Goal: Task Accomplishment & Management: Use online tool/utility

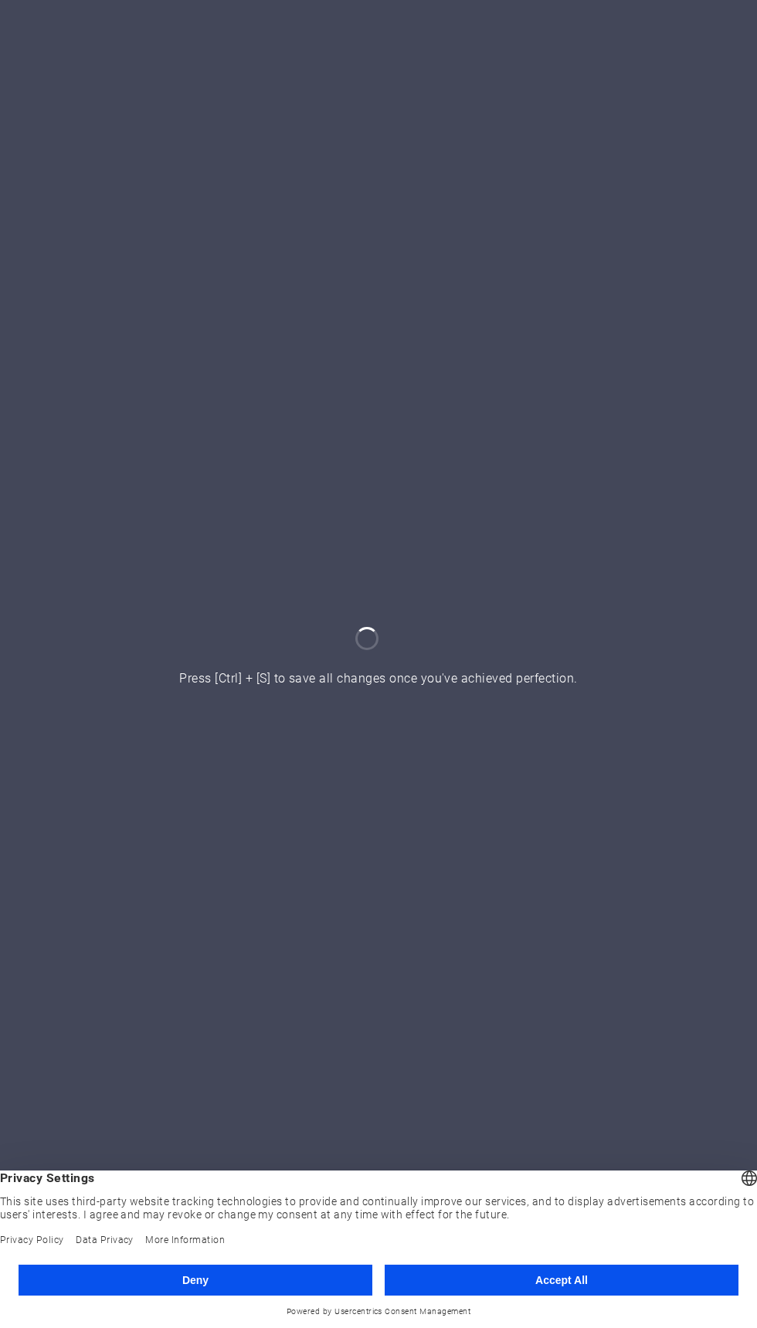
click at [669, 1278] on button "Accept All" at bounding box center [561, 1280] width 354 height 31
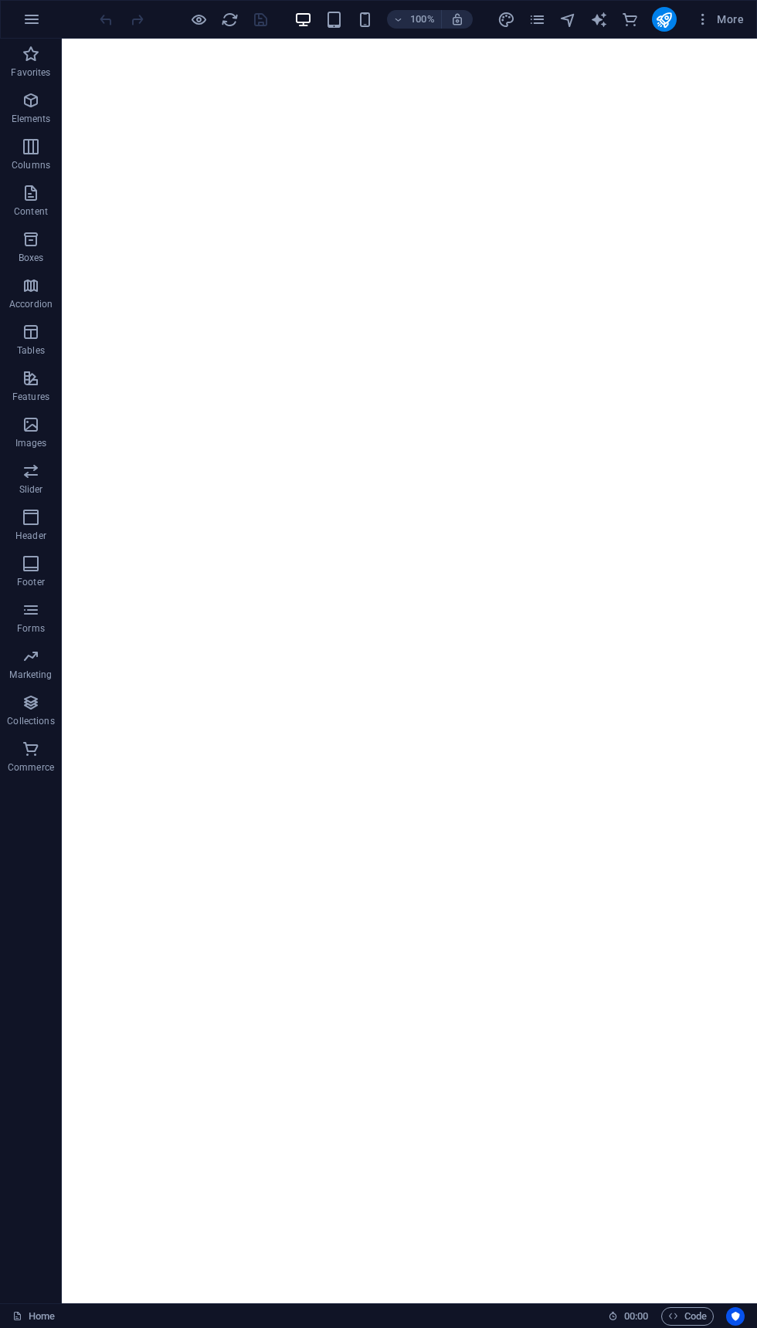
click at [699, 11] on button "More" at bounding box center [719, 19] width 61 height 25
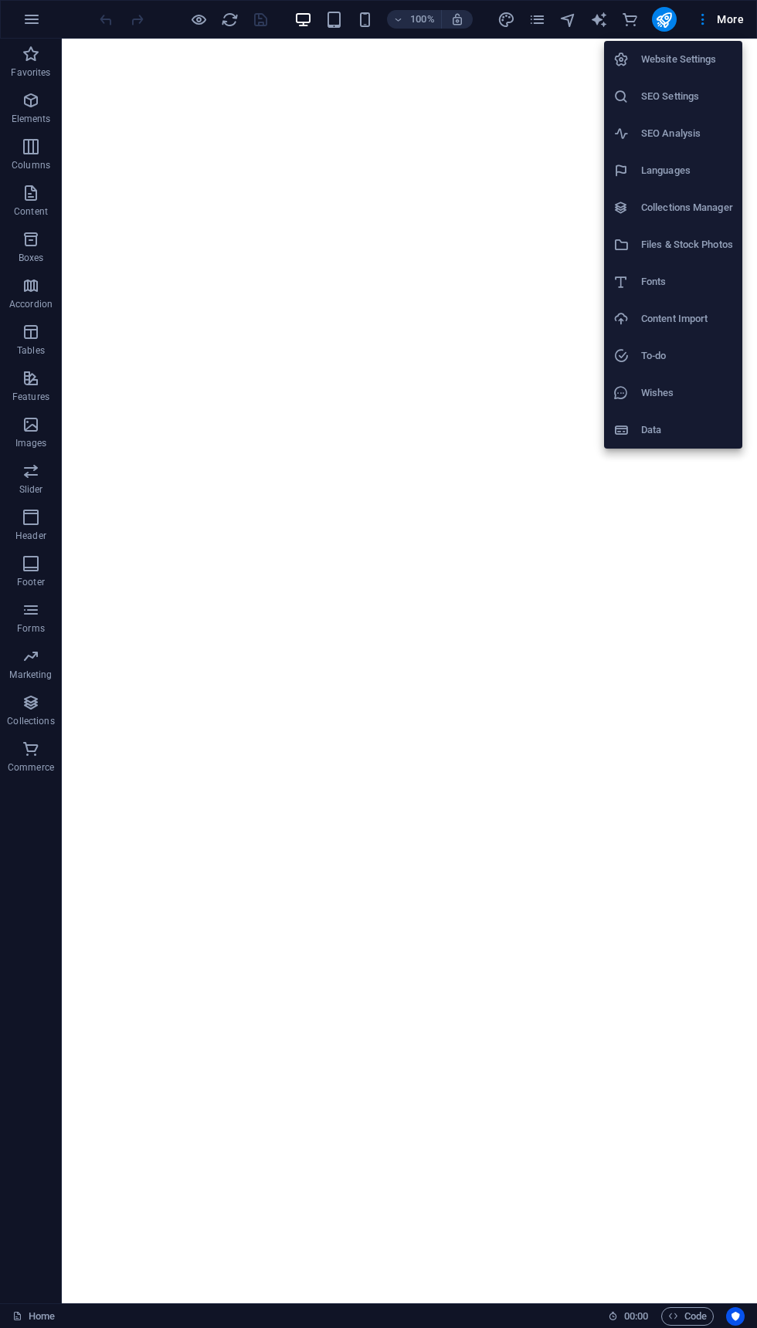
click at [10, 1316] on div at bounding box center [378, 664] width 757 height 1328
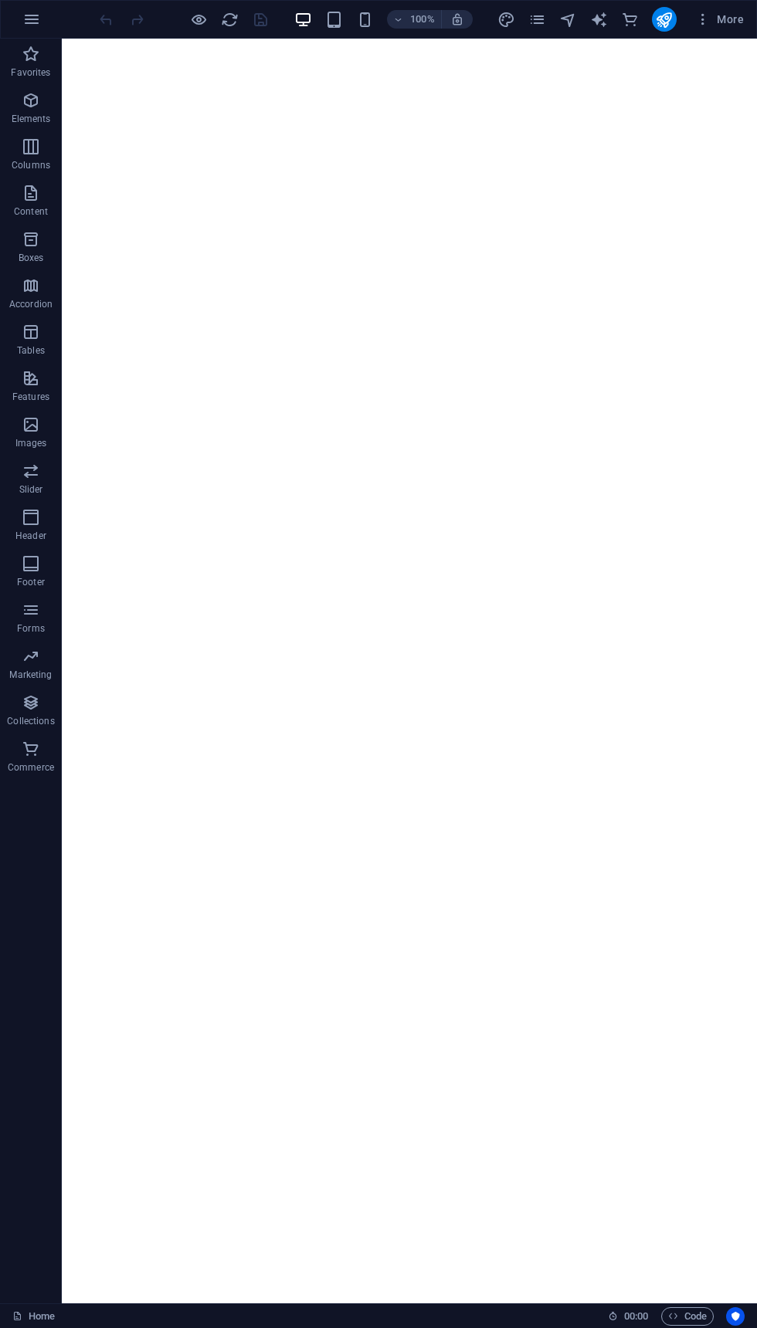
click at [28, 1312] on link "Home" at bounding box center [33, 1316] width 42 height 19
click at [29, 12] on icon "button" at bounding box center [31, 19] width 19 height 19
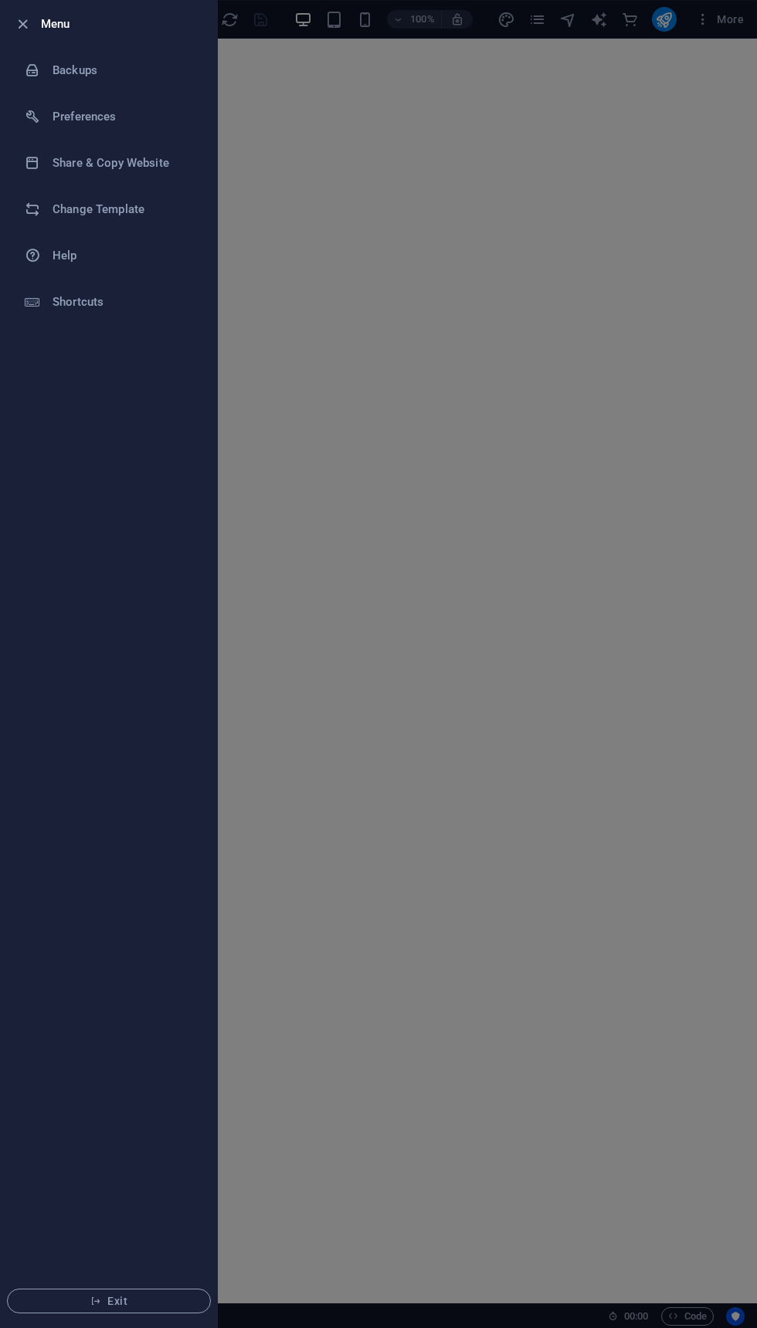
click at [127, 209] on h6 "Change Template" at bounding box center [123, 209] width 143 height 19
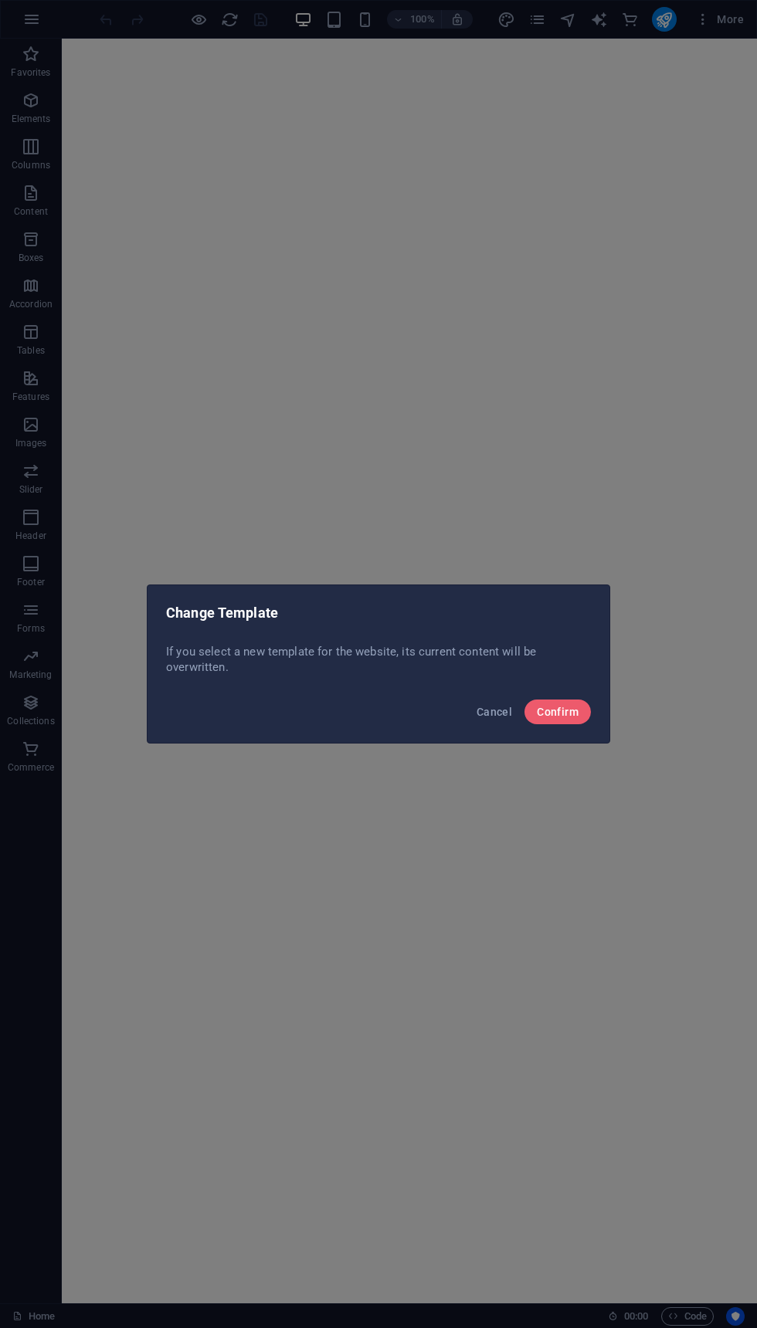
click at [578, 690] on div "Cancel Confirm" at bounding box center [378, 716] width 462 height 52
click at [581, 716] on button "Confirm" at bounding box center [557, 711] width 66 height 25
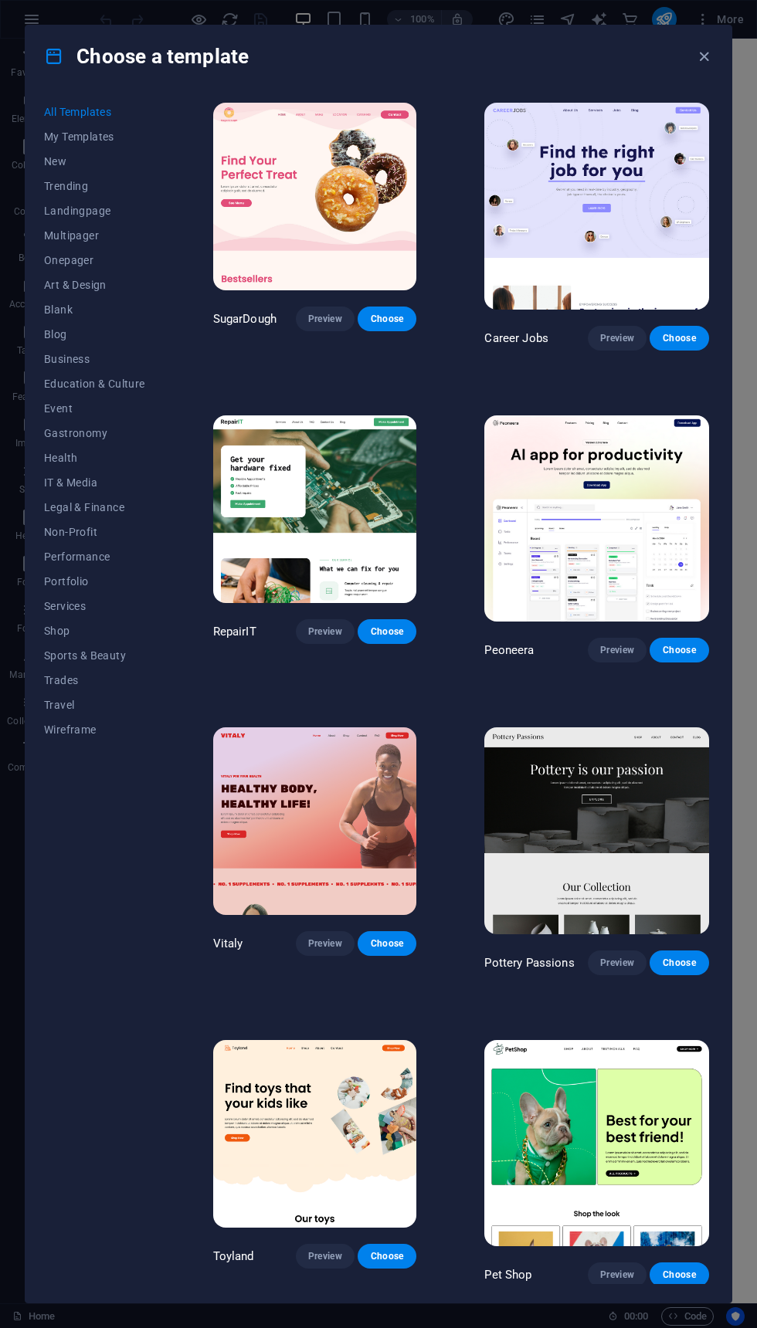
click at [50, 625] on span "Shop" at bounding box center [94, 631] width 101 height 12
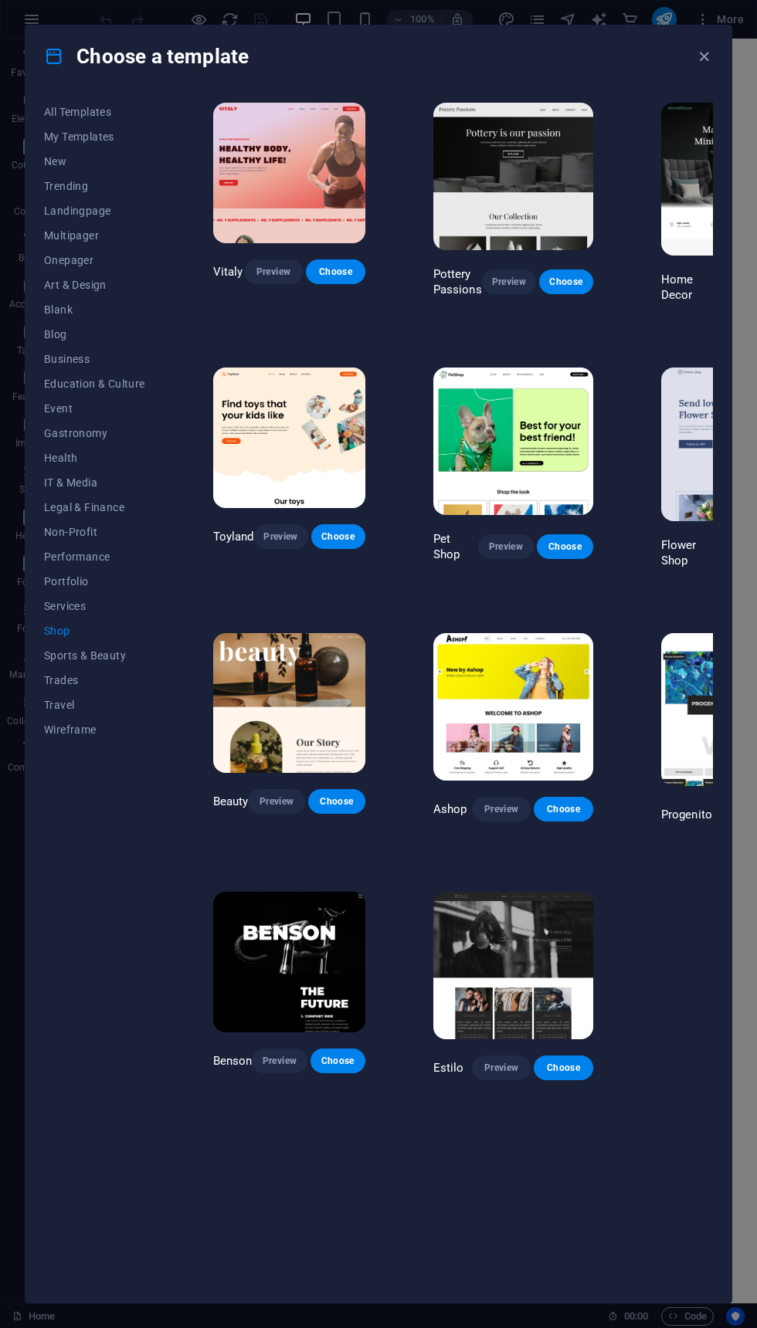
click at [330, 793] on button "Choose" at bounding box center [336, 801] width 57 height 25
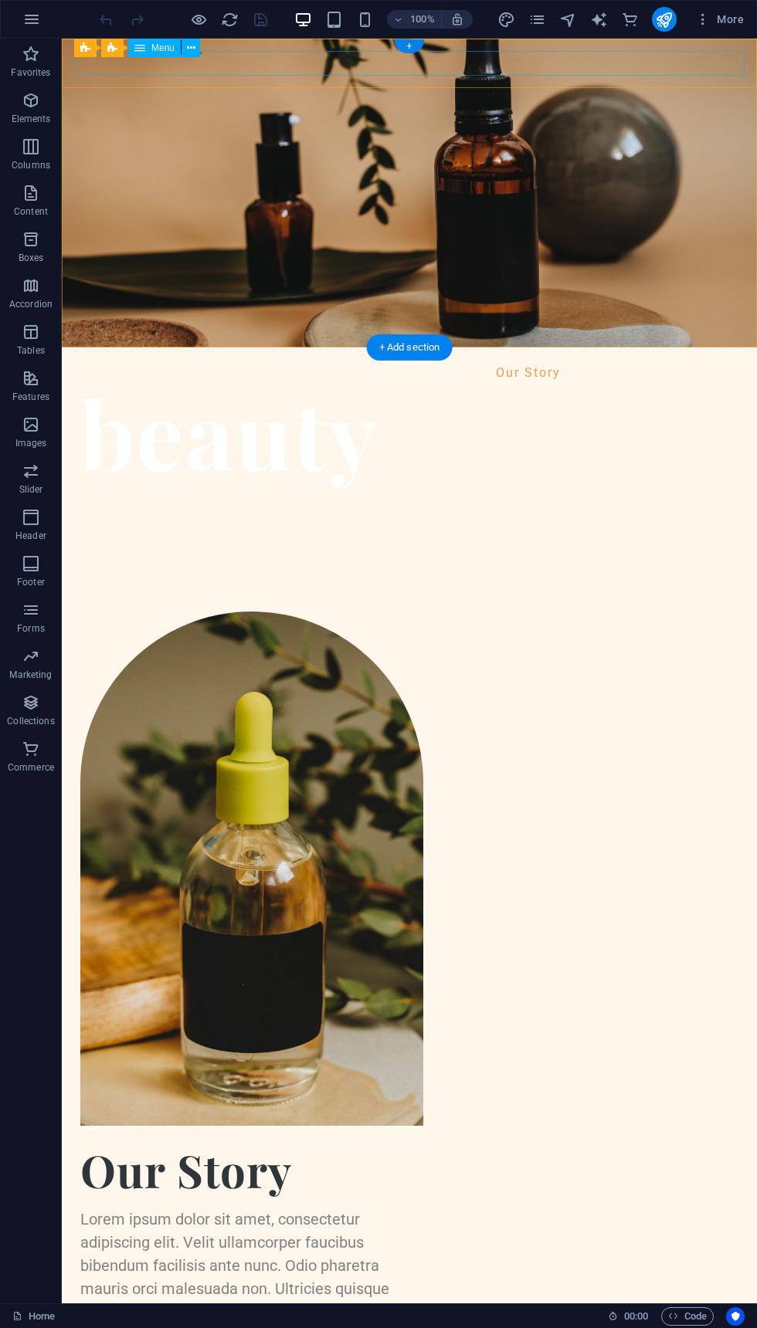
click at [597, 360] on nav "Our Story Shop Testimonial" at bounding box center [409, 372] width 670 height 25
click at [603, 360] on nav "Our Story Shop Testimonial" at bounding box center [409, 372] width 670 height 25
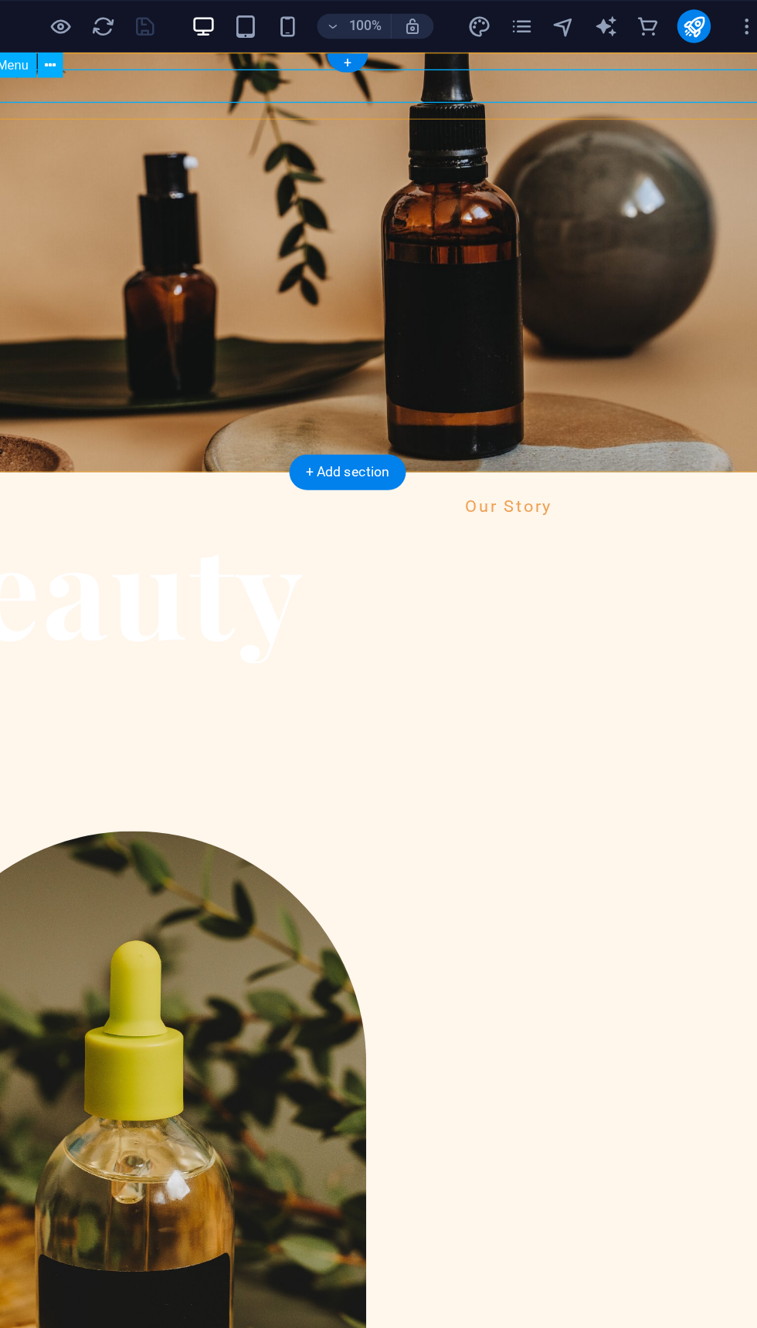
click at [420, 373] on nav "Our Story Shop Testimonial" at bounding box center [223, 385] width 670 height 25
click at [418, 361] on div "Our Story Shop Testimonial Menu" at bounding box center [223, 386] width 695 height 50
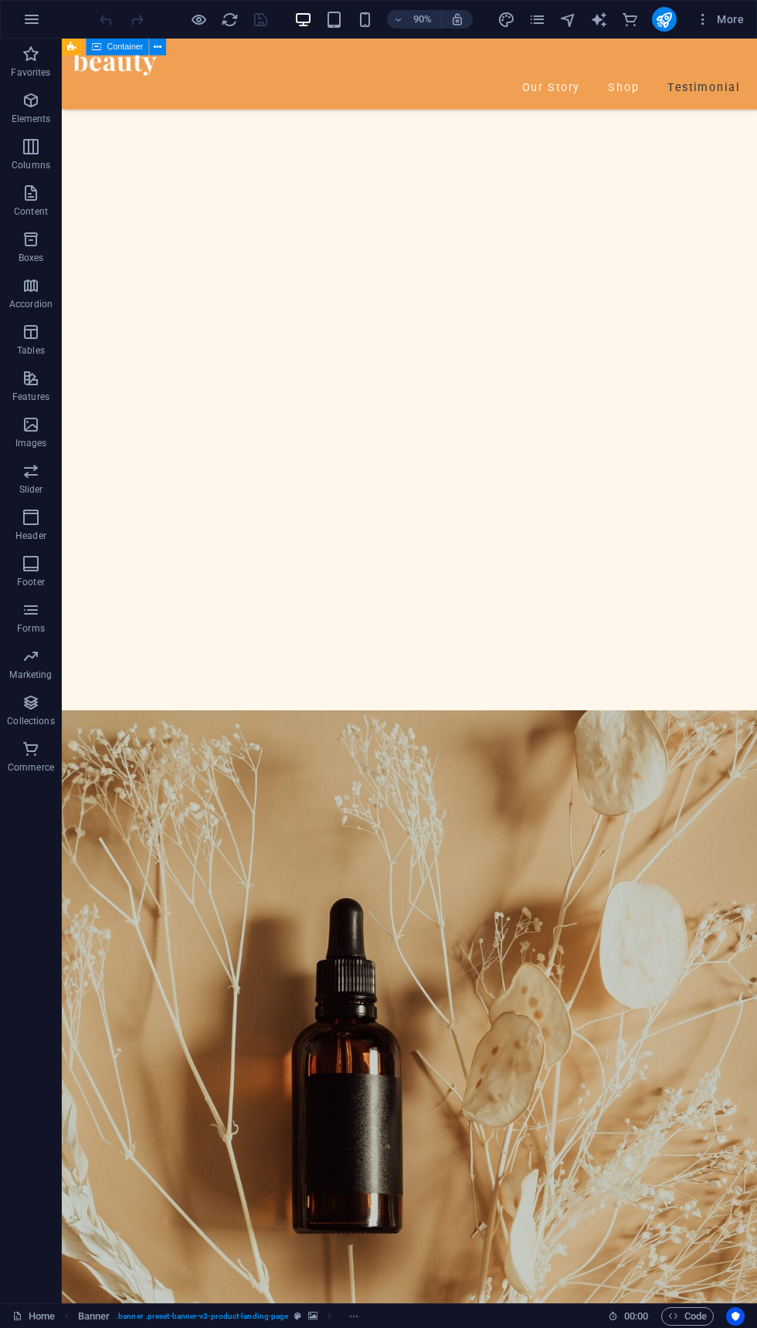
scroll to position [4677, 0]
click at [36, 15] on icon "button" at bounding box center [31, 19] width 19 height 19
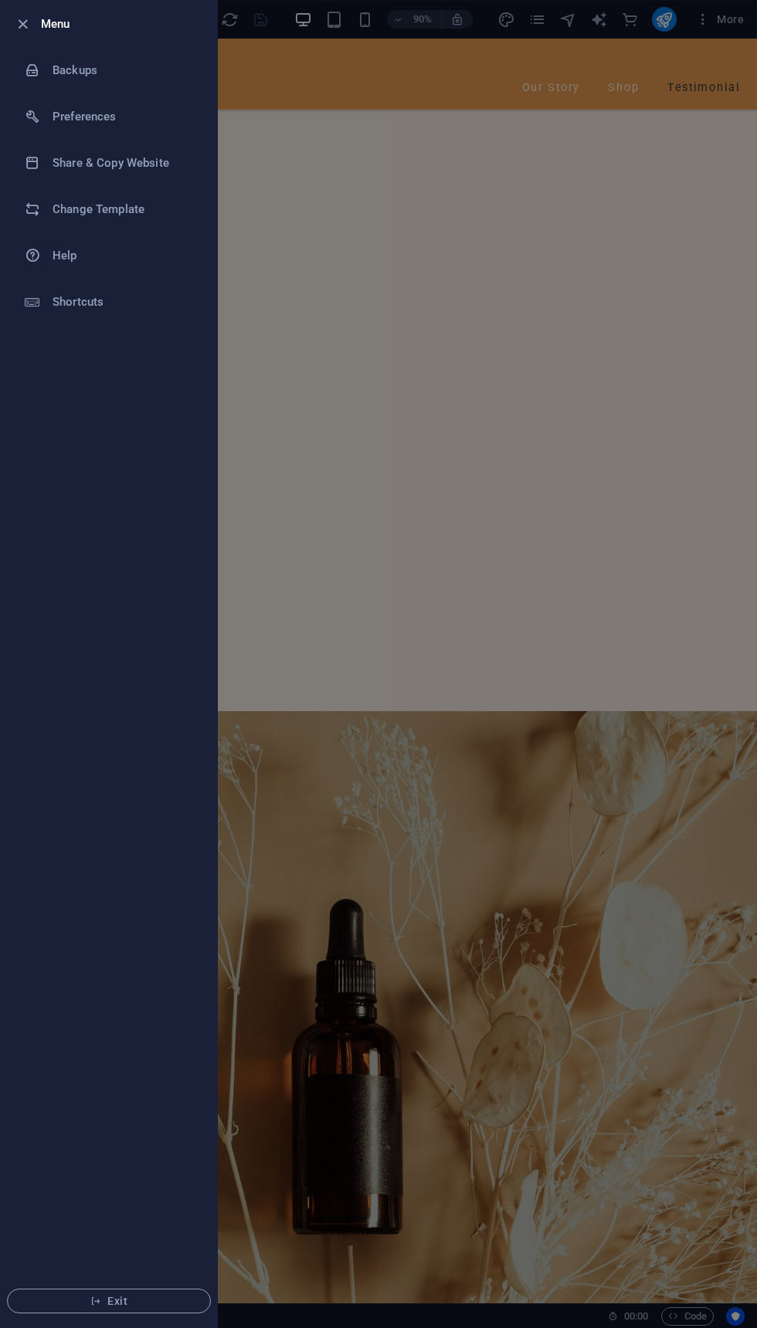
click at [142, 211] on h6 "Change Template" at bounding box center [123, 209] width 143 height 19
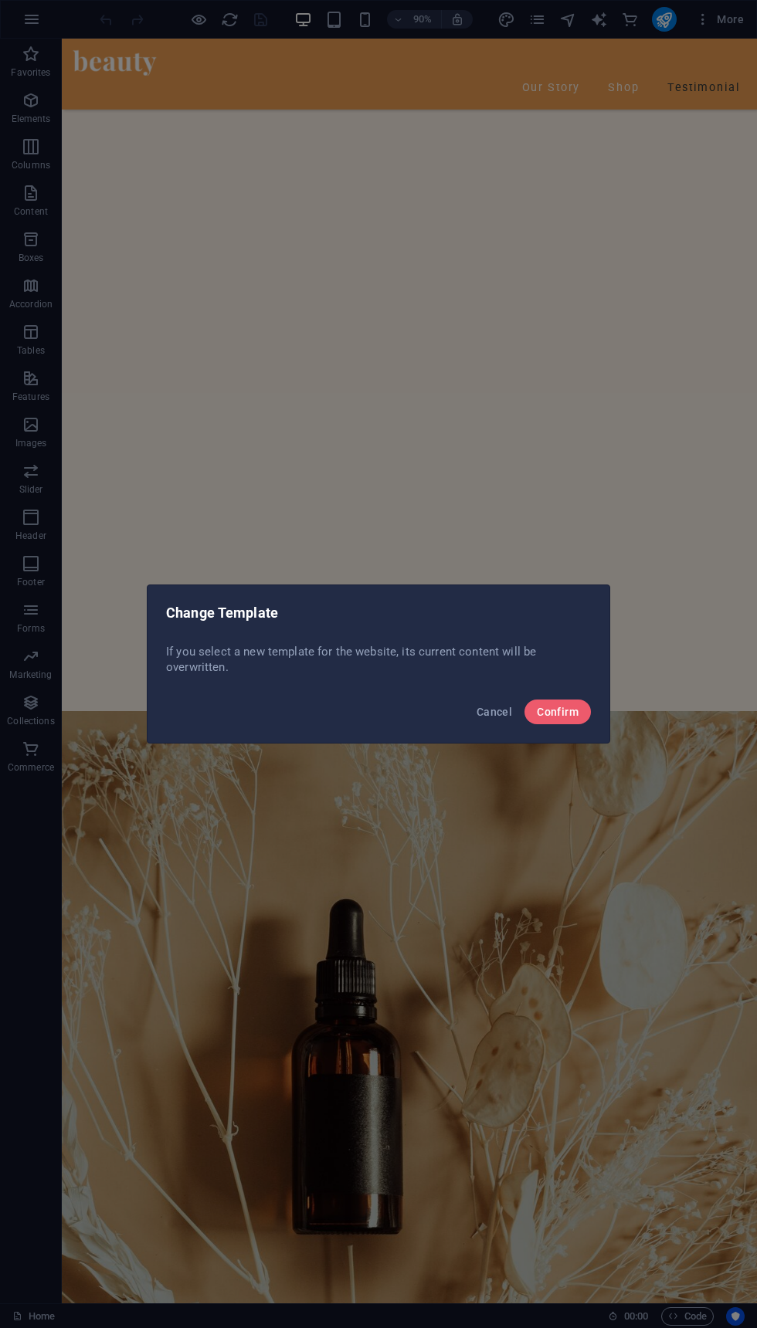
click at [565, 708] on span "Confirm" at bounding box center [558, 712] width 42 height 12
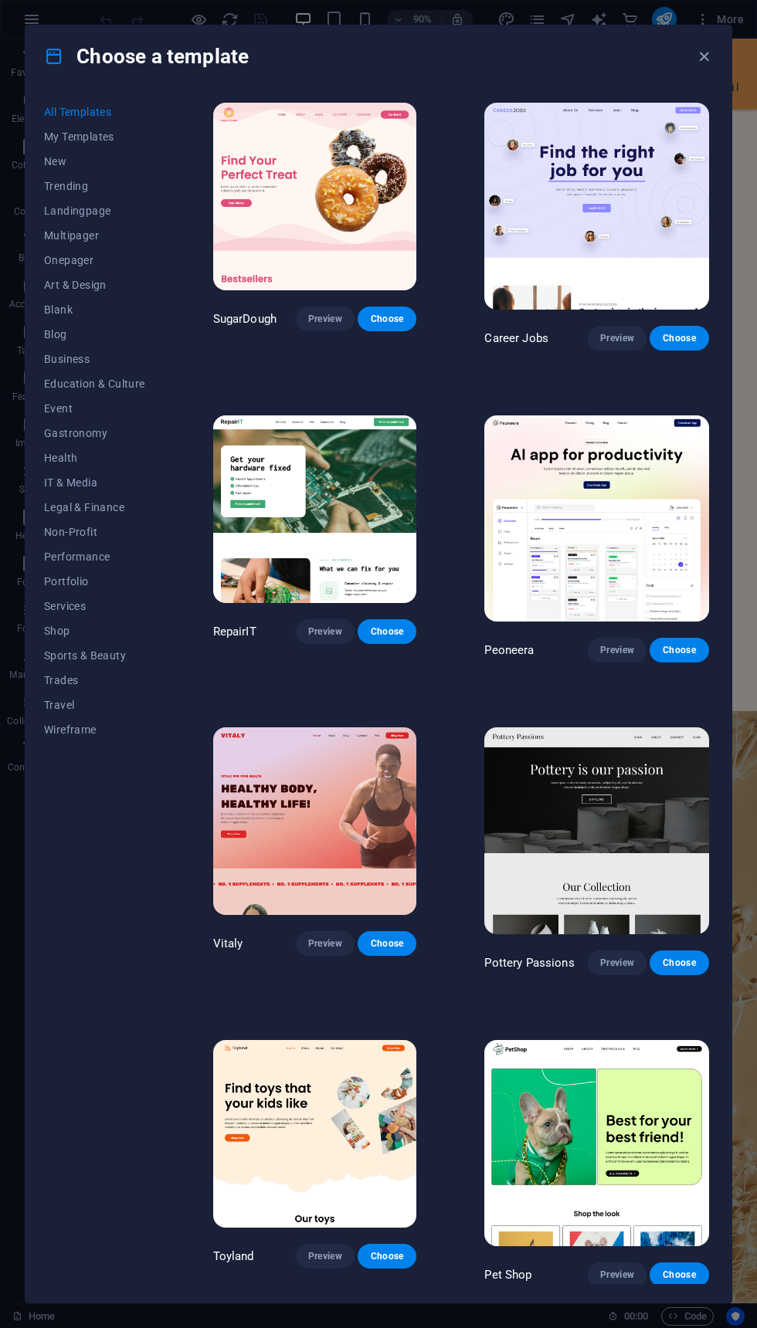
click at [83, 203] on button "Landingpage" at bounding box center [94, 210] width 101 height 25
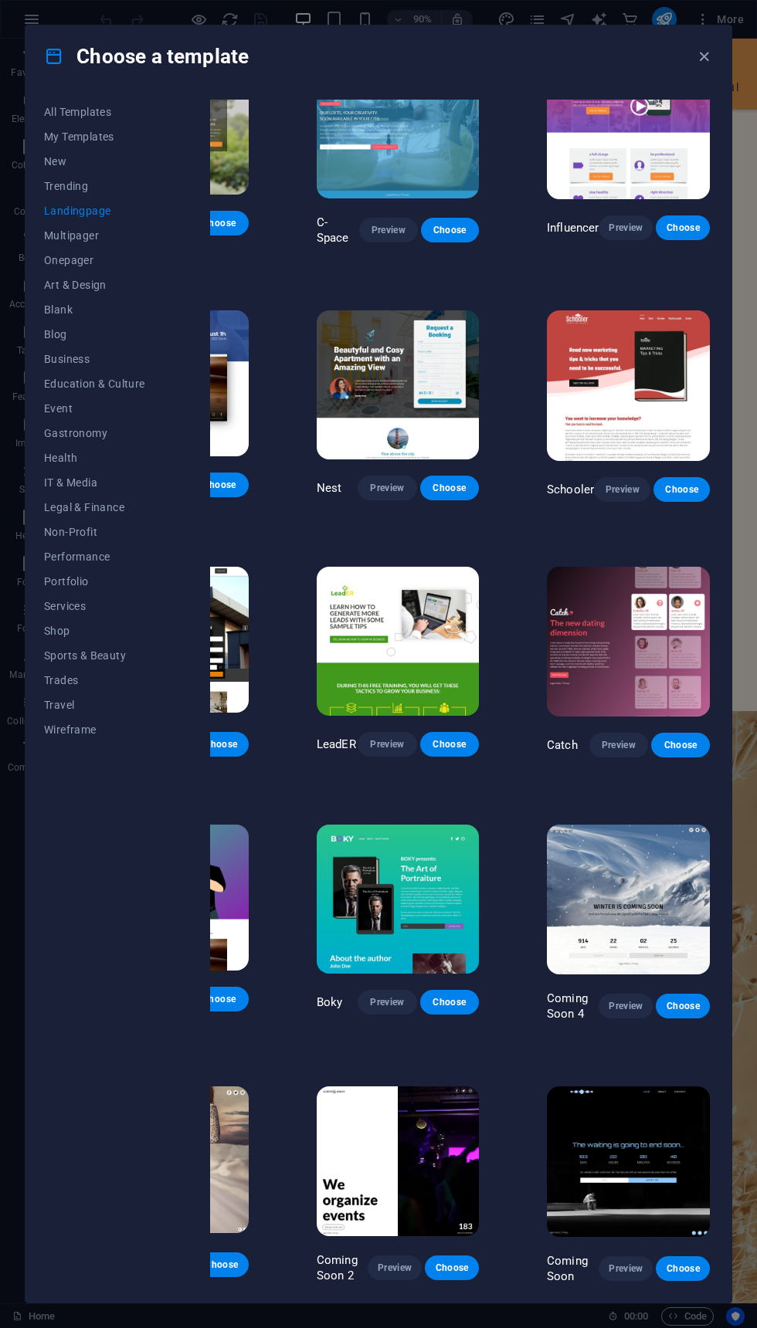
scroll to position [1080, 123]
click at [427, 1186] on img at bounding box center [398, 1161] width 162 height 150
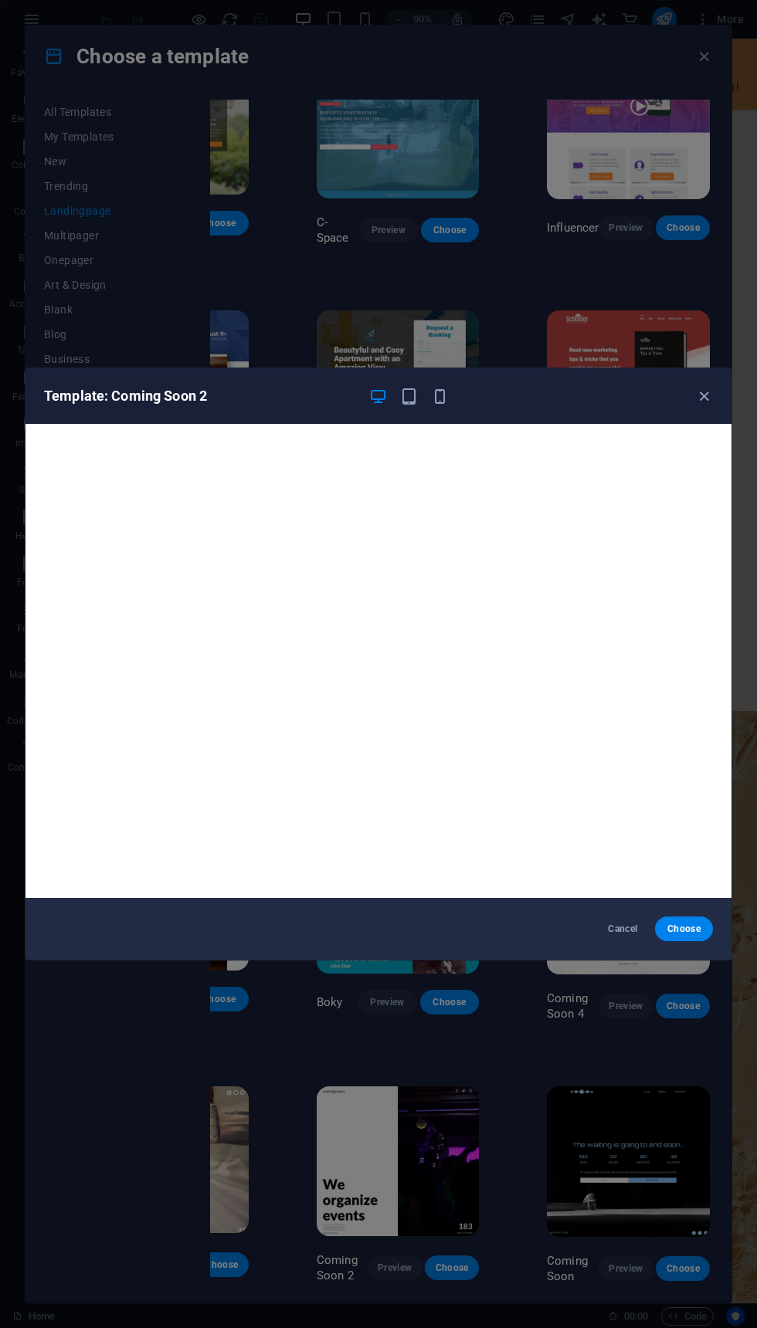
click at [466, 1255] on div "Template: Coming Soon 2 Cancel Choose" at bounding box center [378, 664] width 757 height 1328
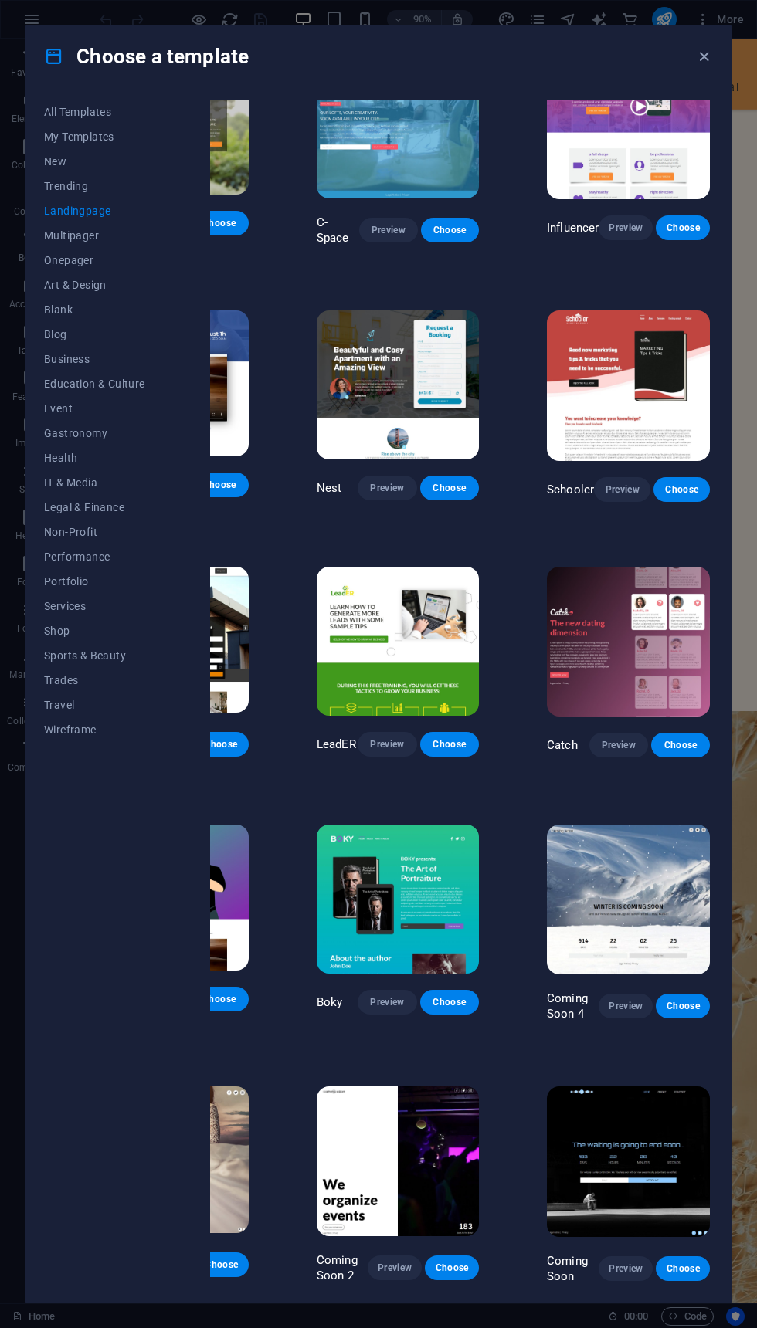
click at [382, 1269] on span "Preview" at bounding box center [394, 1267] width 29 height 12
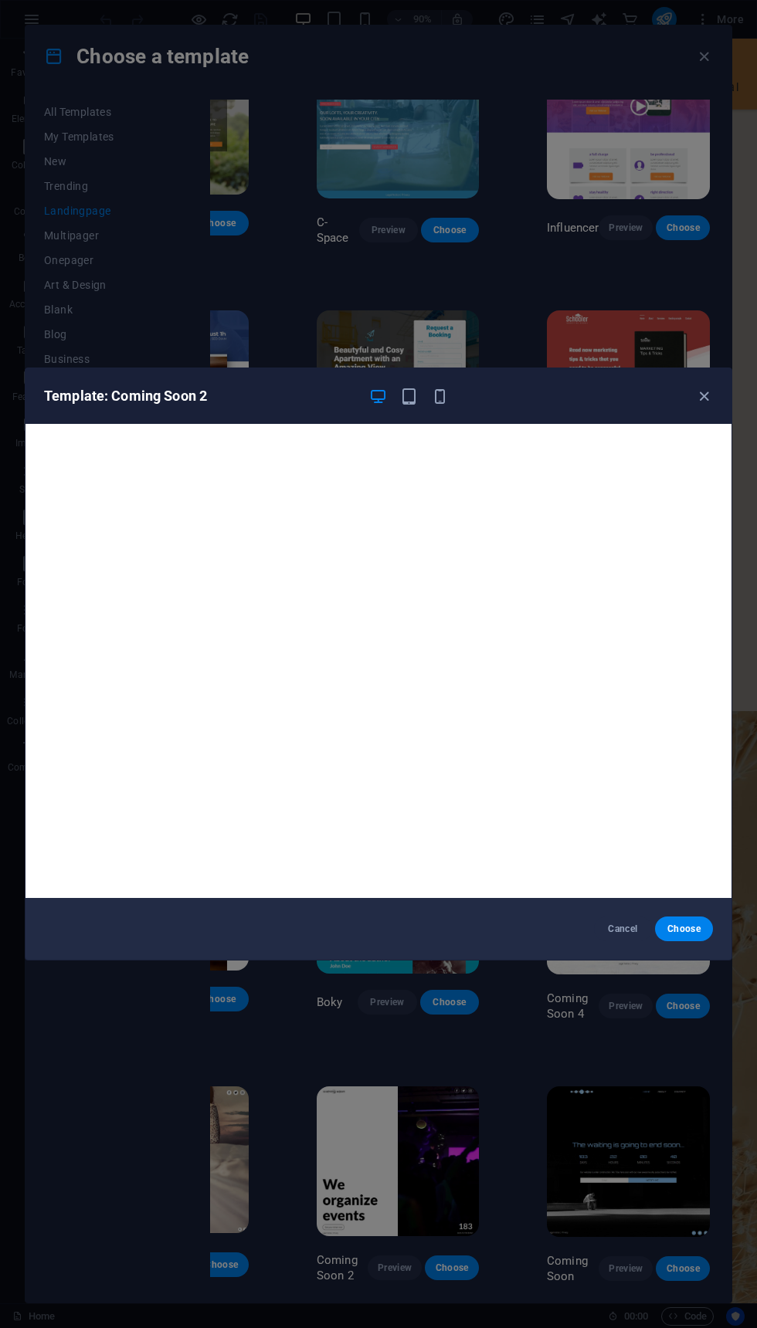
scroll to position [-2, 0]
click at [556, 1049] on div "Template: Coming Soon 2 Cancel Choose" at bounding box center [378, 664] width 757 height 1328
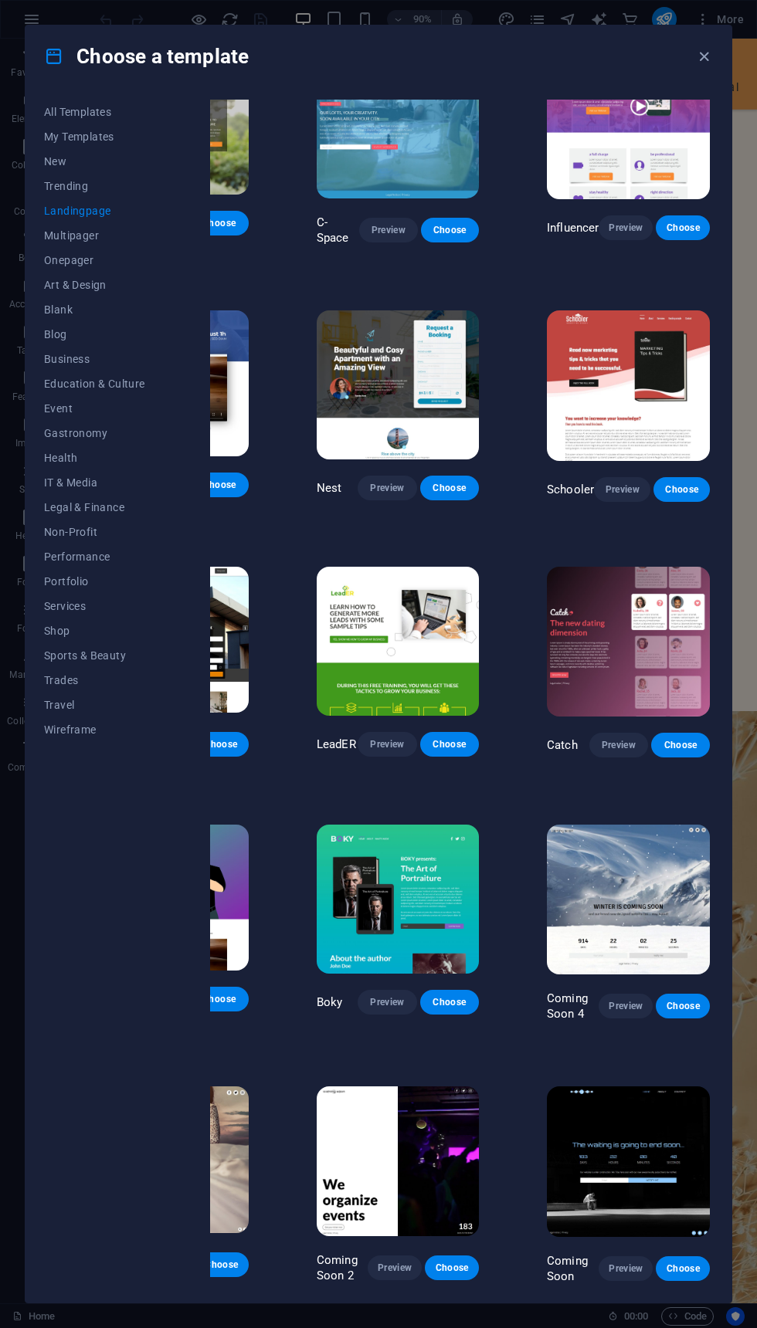
click at [618, 1009] on span "Preview" at bounding box center [625, 1006] width 29 height 12
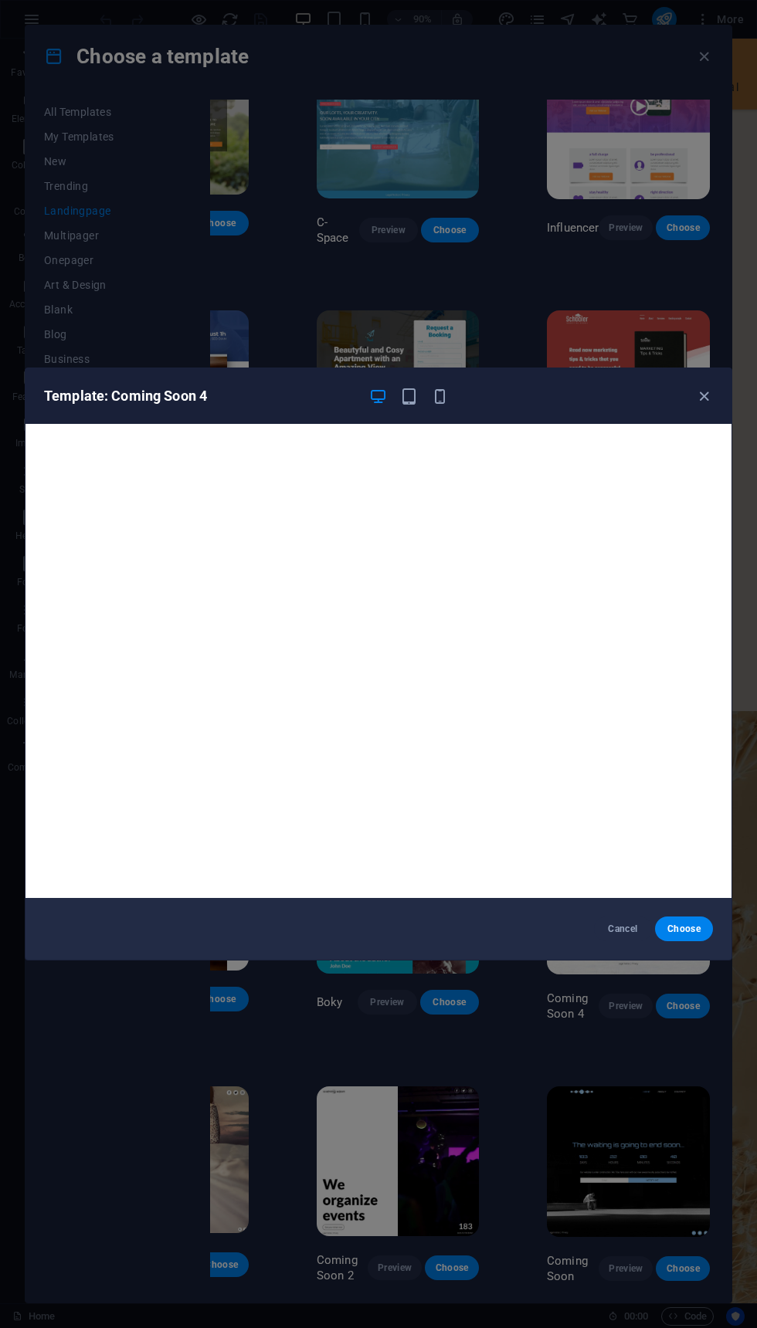
click at [700, 399] on icon "button" at bounding box center [704, 397] width 18 height 18
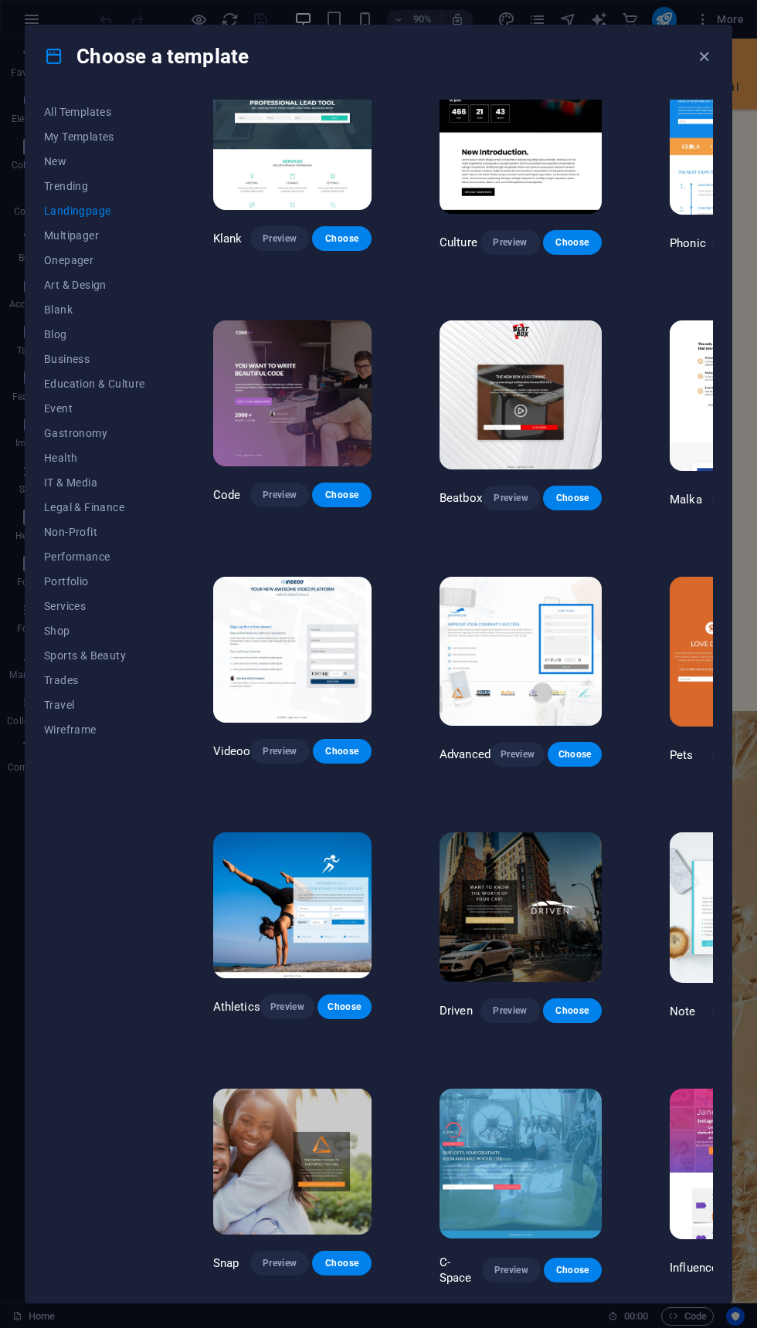
scroll to position [39, 0]
click at [514, 250] on button "Preview" at bounding box center [509, 241] width 59 height 25
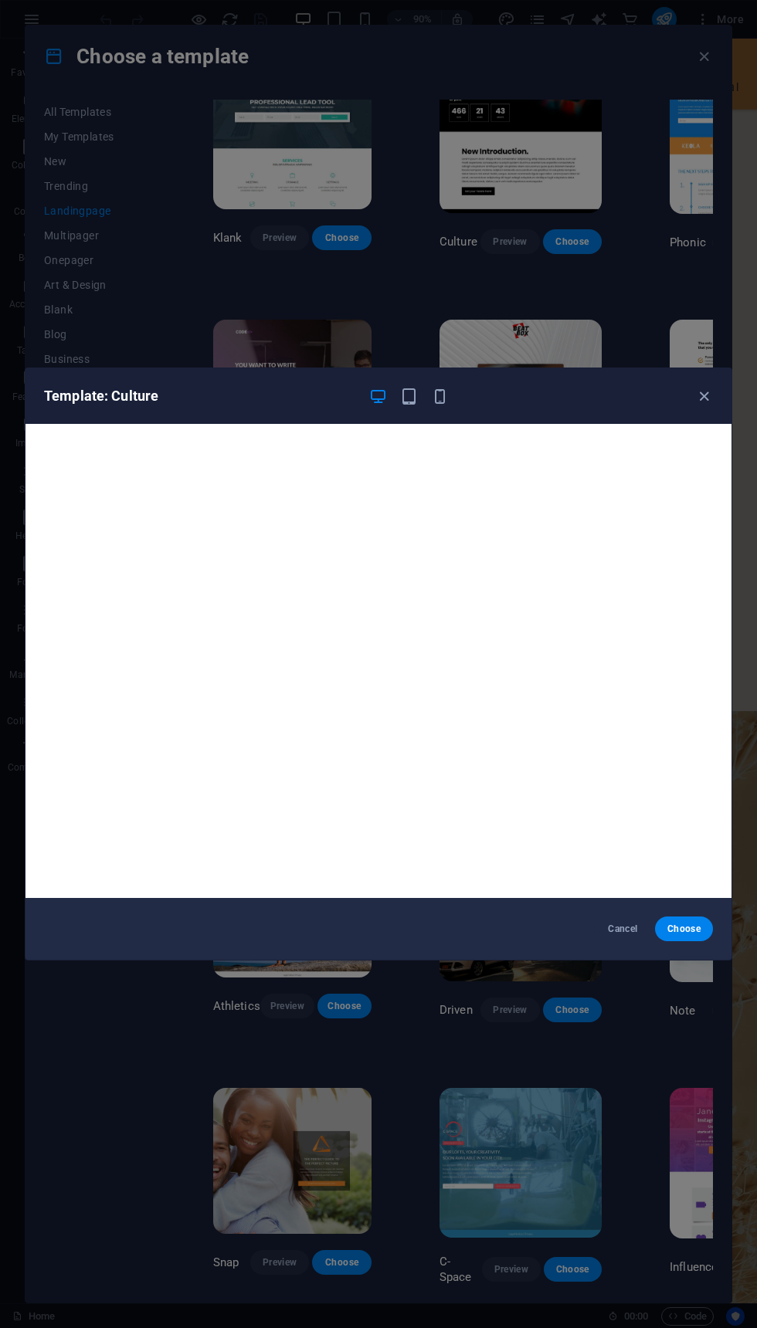
click at [682, 922] on button "Choose" at bounding box center [684, 928] width 58 height 25
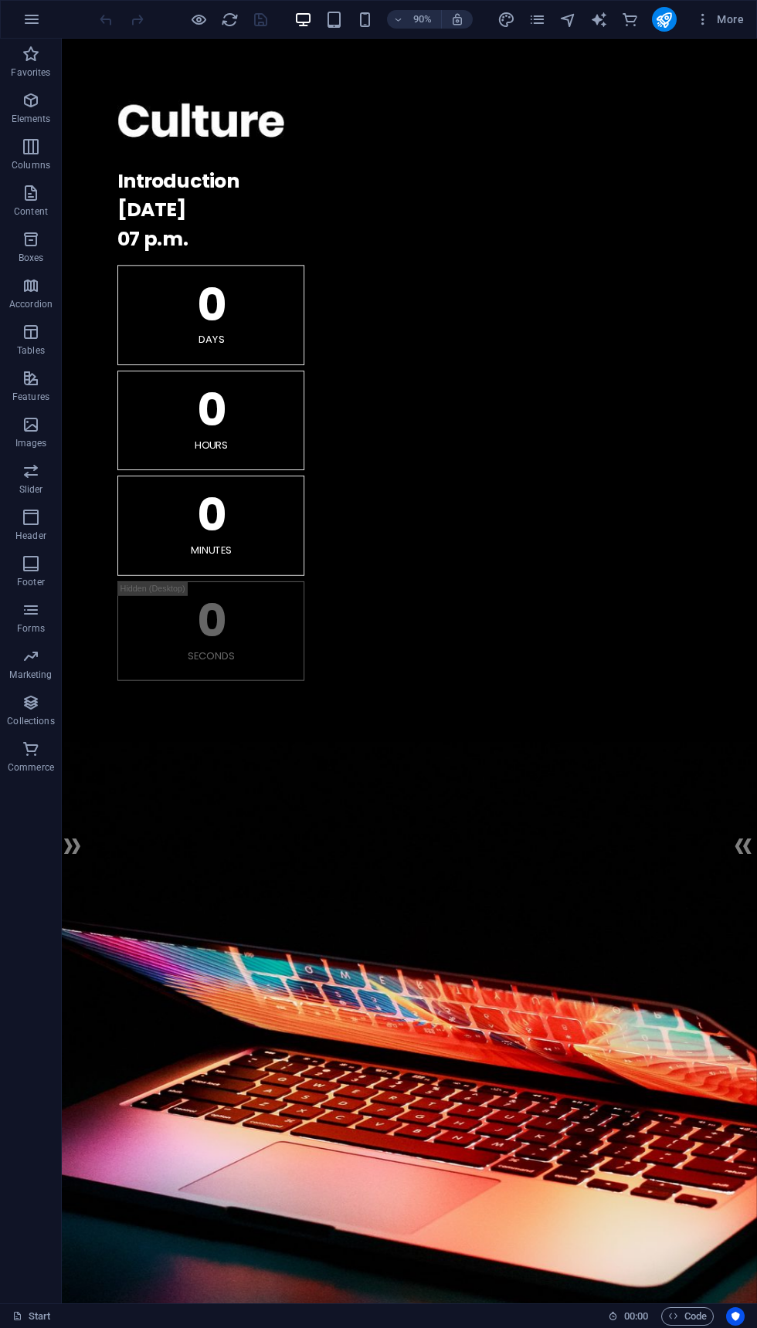
click at [716, 7] on button "More" at bounding box center [719, 19] width 61 height 25
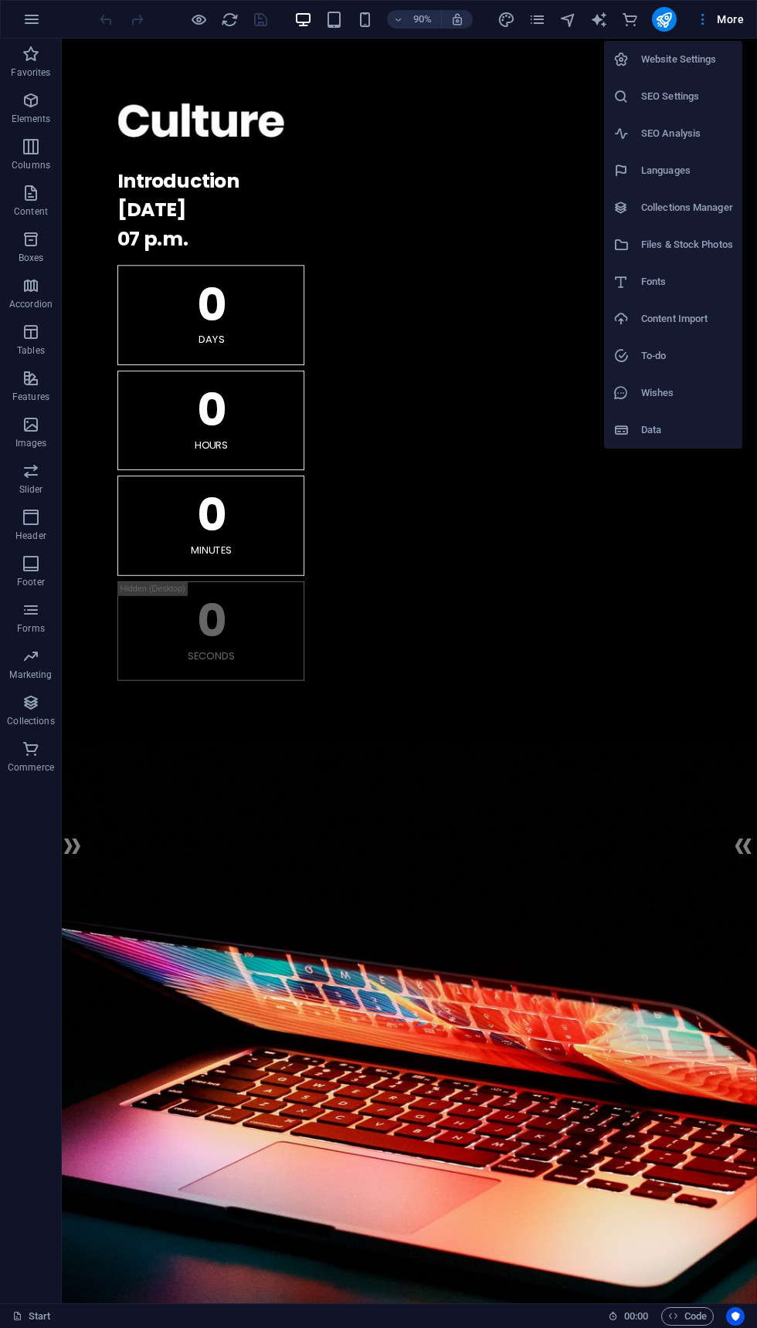
click at [703, 307] on li "Content Import" at bounding box center [673, 318] width 138 height 37
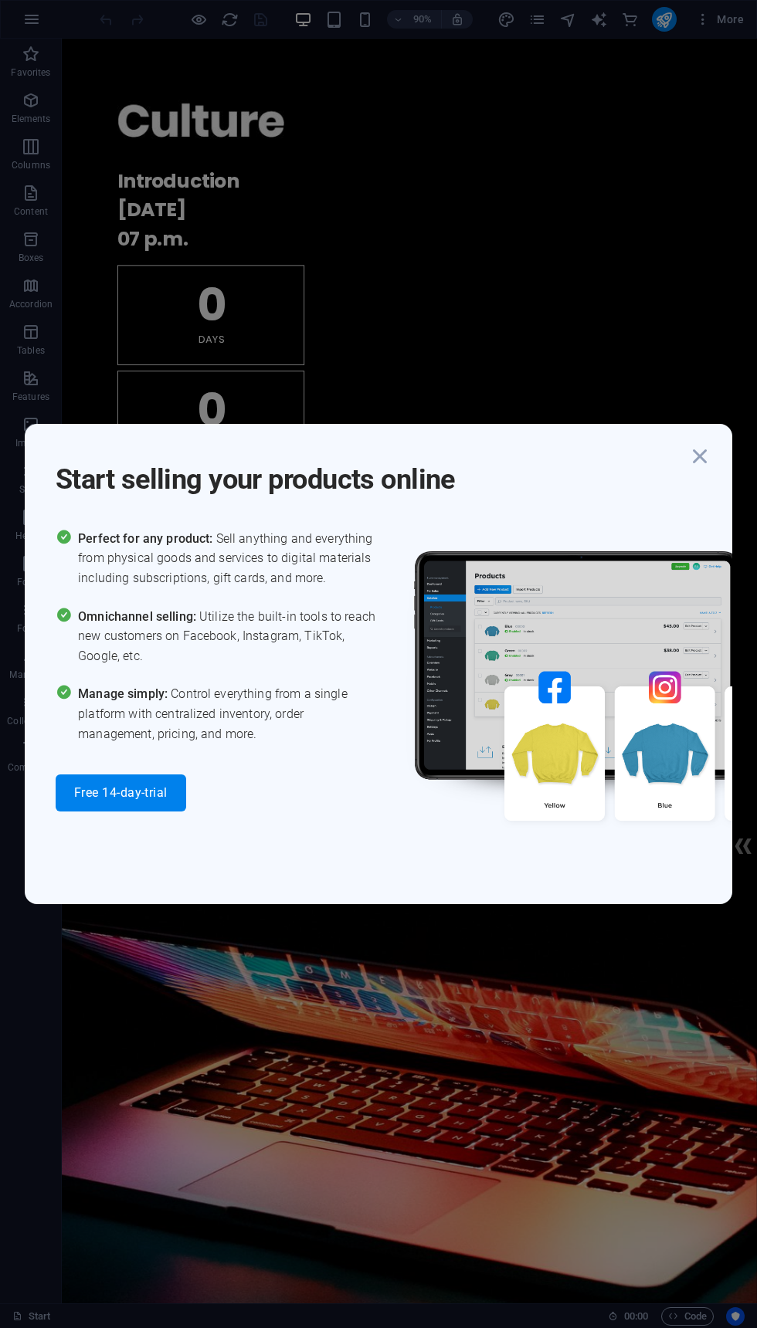
click at [696, 452] on icon "button" at bounding box center [700, 456] width 28 height 28
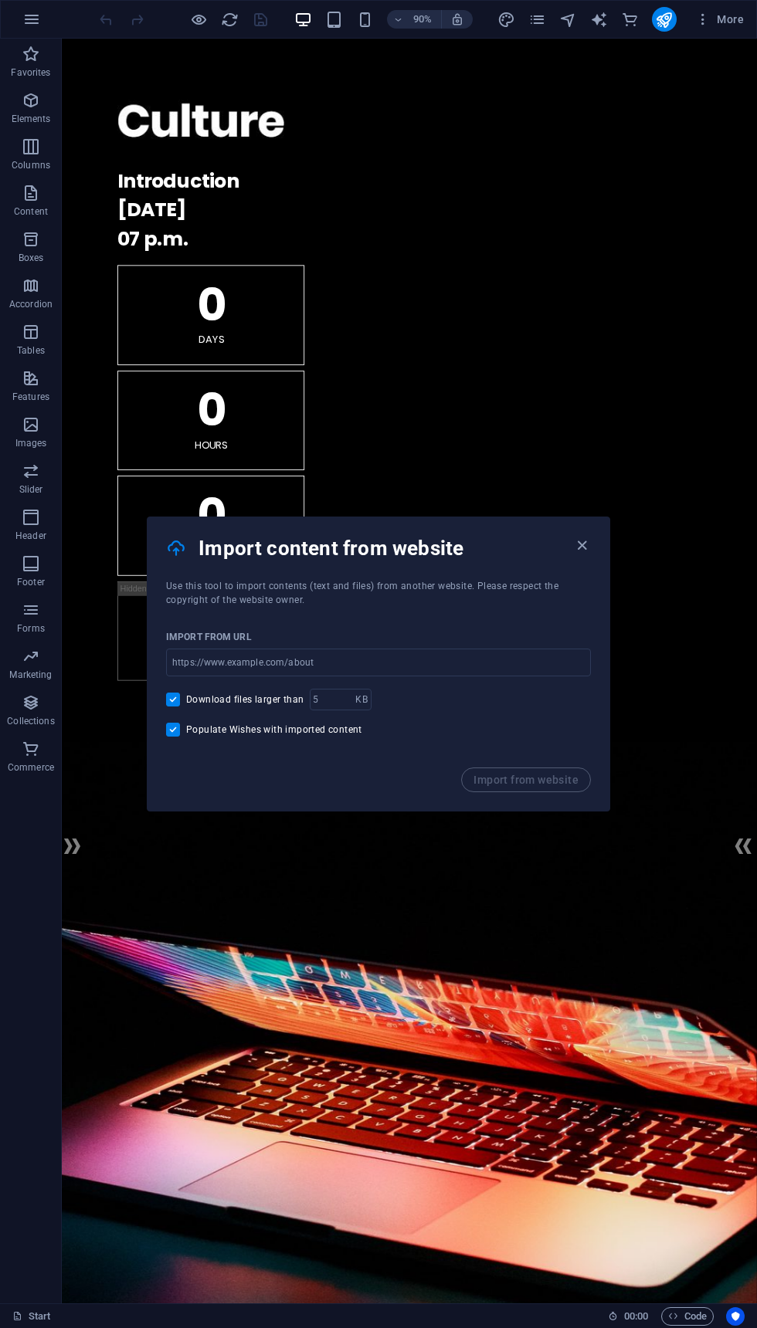
click at [598, 534] on div "Import content from website" at bounding box center [378, 548] width 462 height 62
click at [588, 541] on icon "button" at bounding box center [582, 546] width 18 height 18
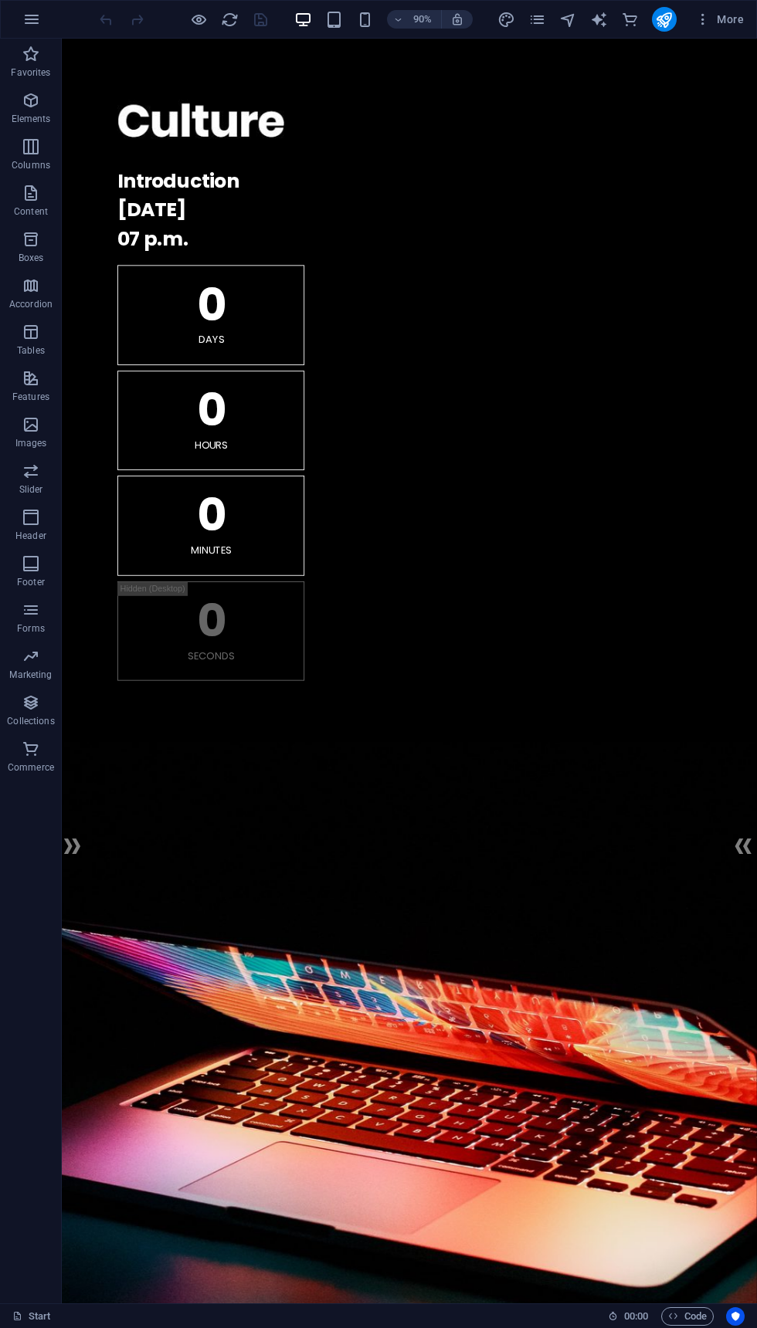
click at [702, 12] on icon "button" at bounding box center [702, 19] width 15 height 15
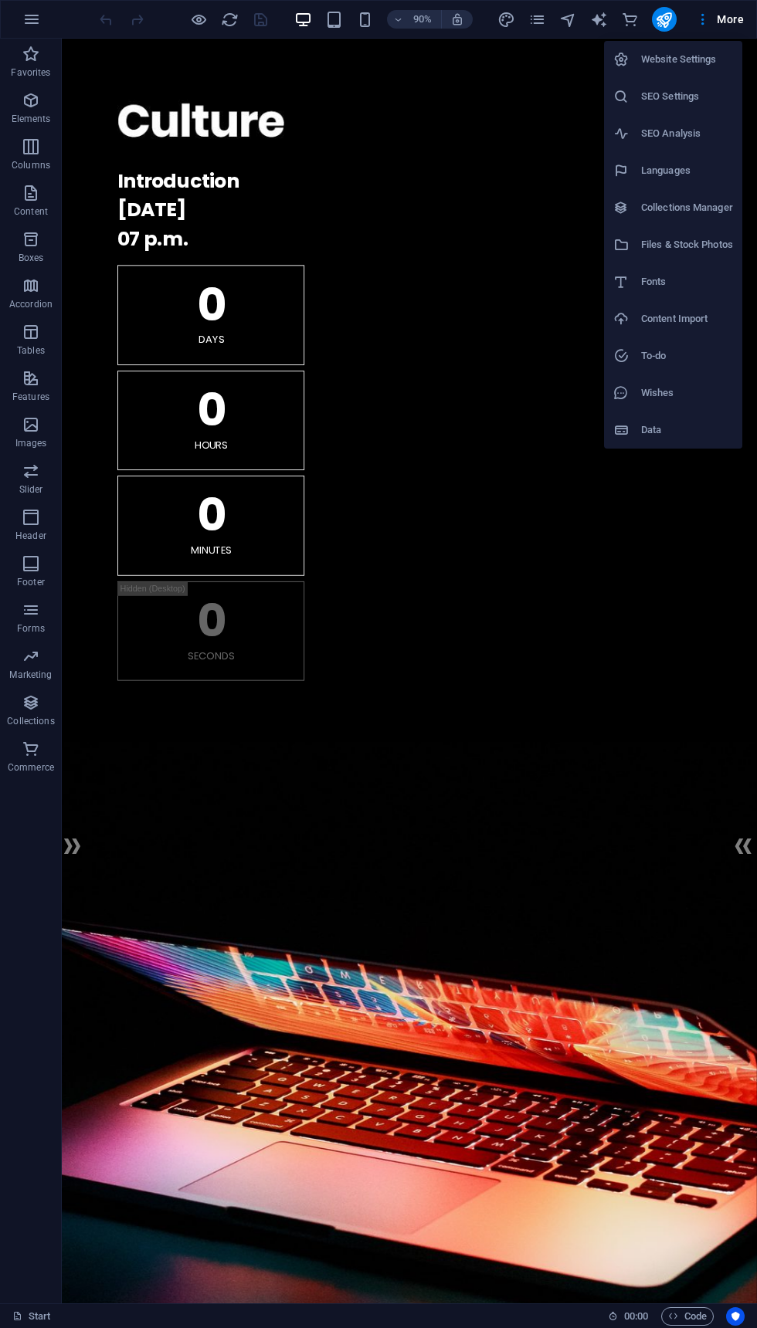
click at [699, 307] on li "Content Import" at bounding box center [673, 318] width 138 height 37
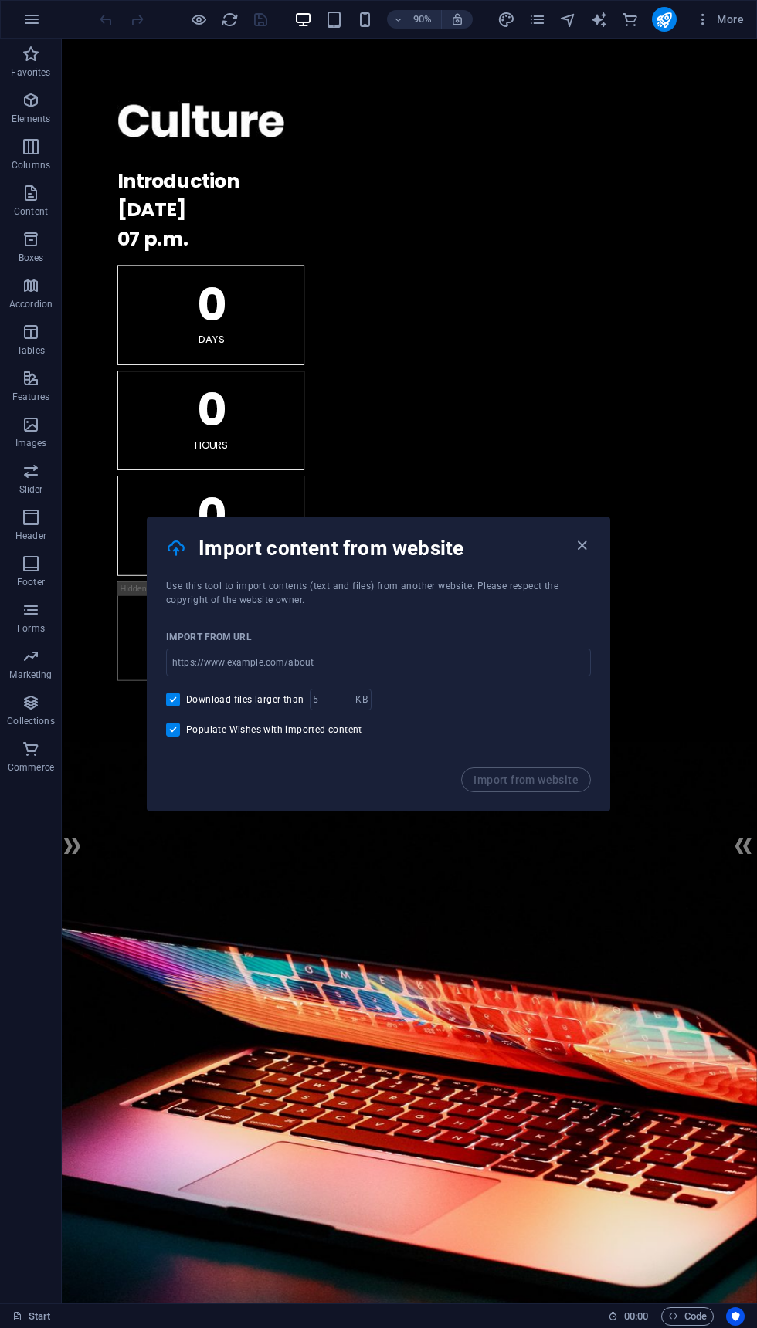
click at [426, 649] on input "url" at bounding box center [378, 662] width 425 height 28
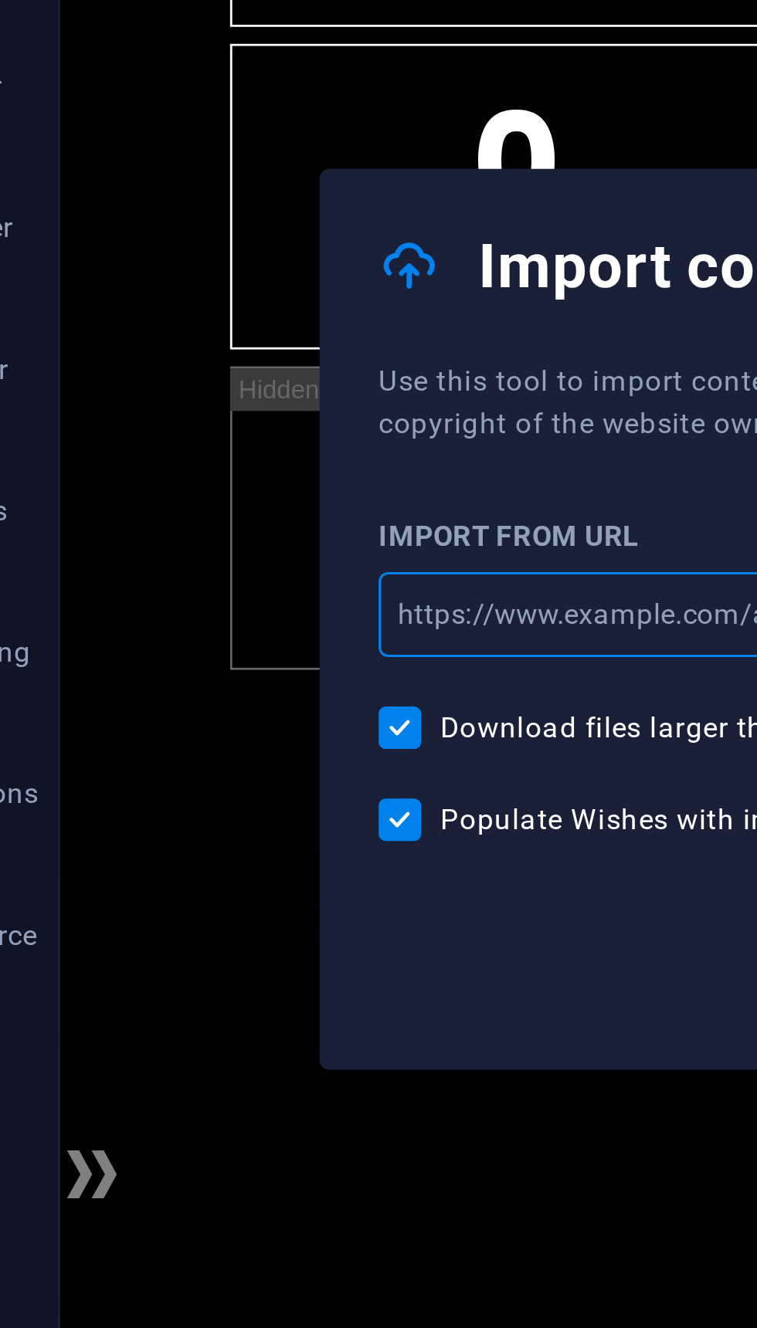
type input "d"
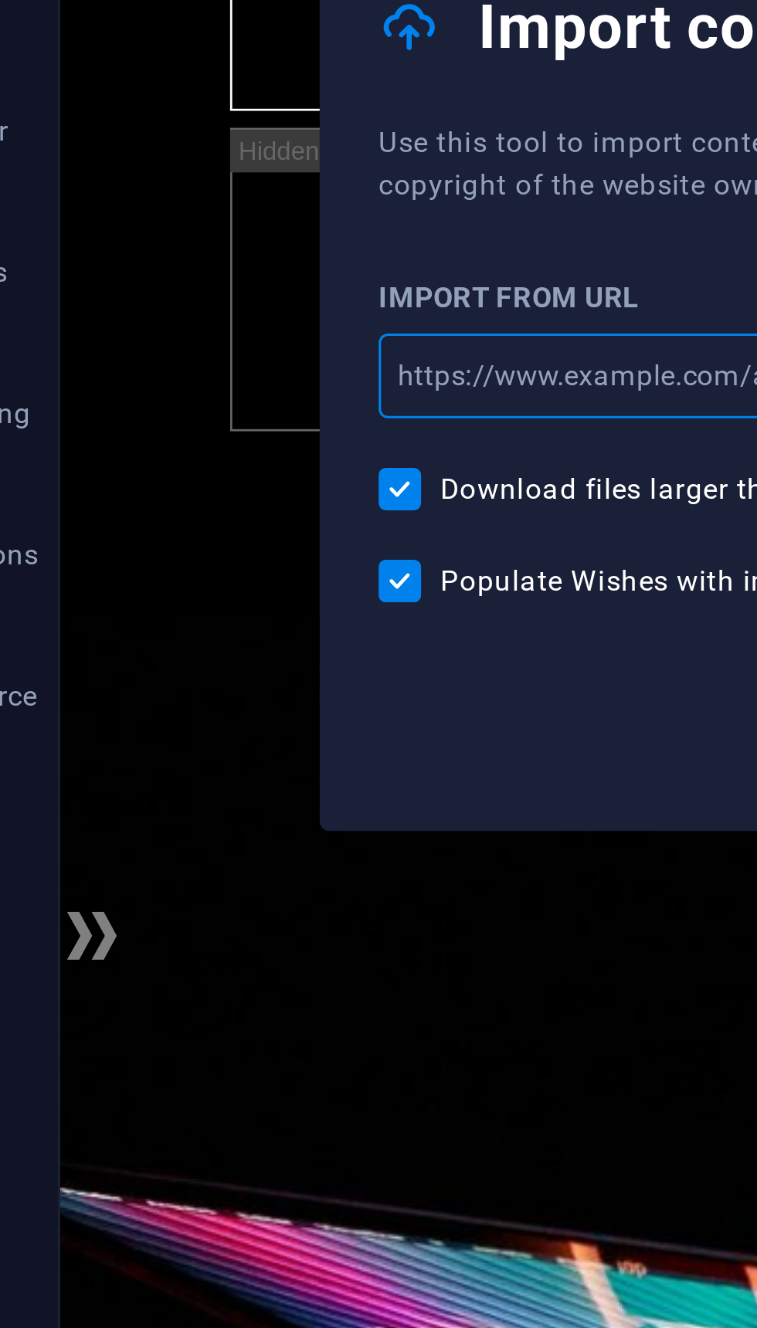
click at [182, 648] on input "url" at bounding box center [378, 662] width 425 height 28
click at [167, 648] on input "url" at bounding box center [378, 662] width 425 height 28
click at [166, 648] on input "url" at bounding box center [378, 662] width 425 height 28
paste input "[URL][DOMAIN_NAME]"
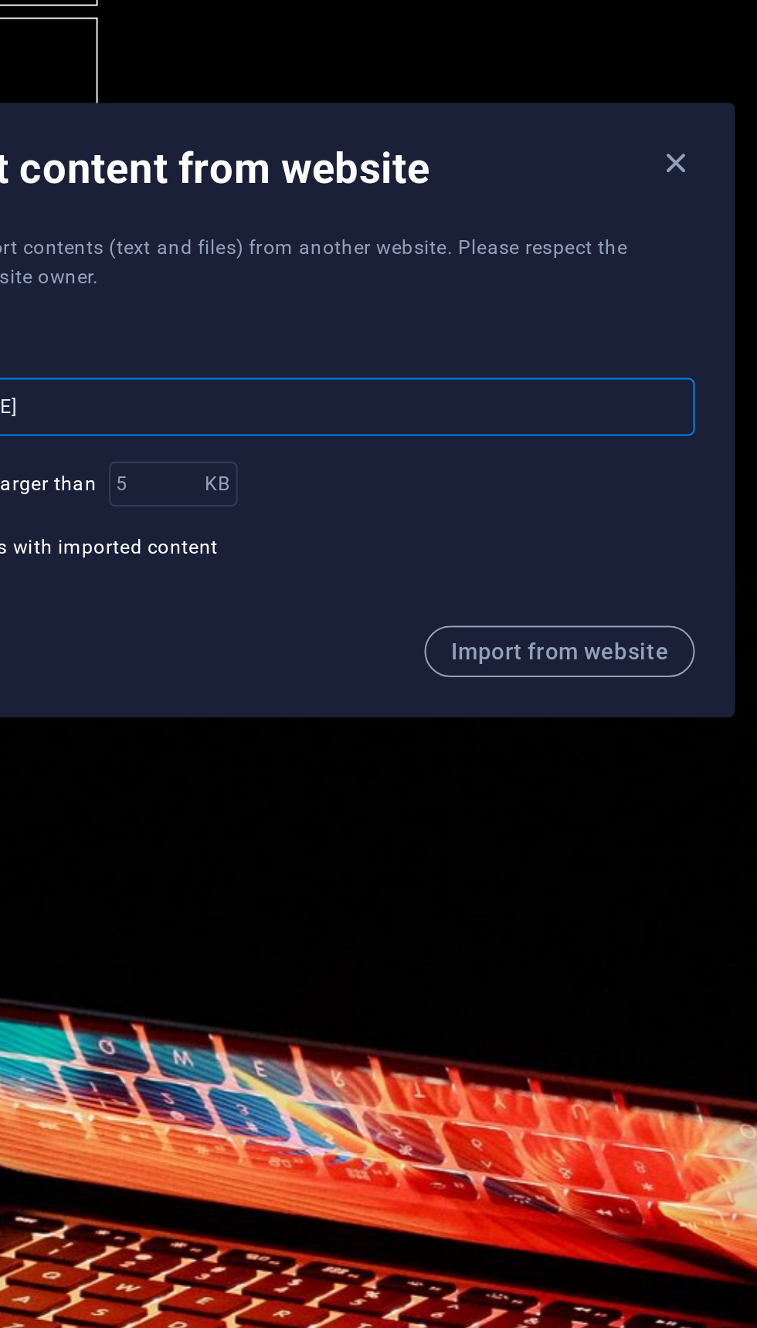
type input "[URL][DOMAIN_NAME]"
click at [461, 767] on button "Import from website" at bounding box center [526, 779] width 130 height 25
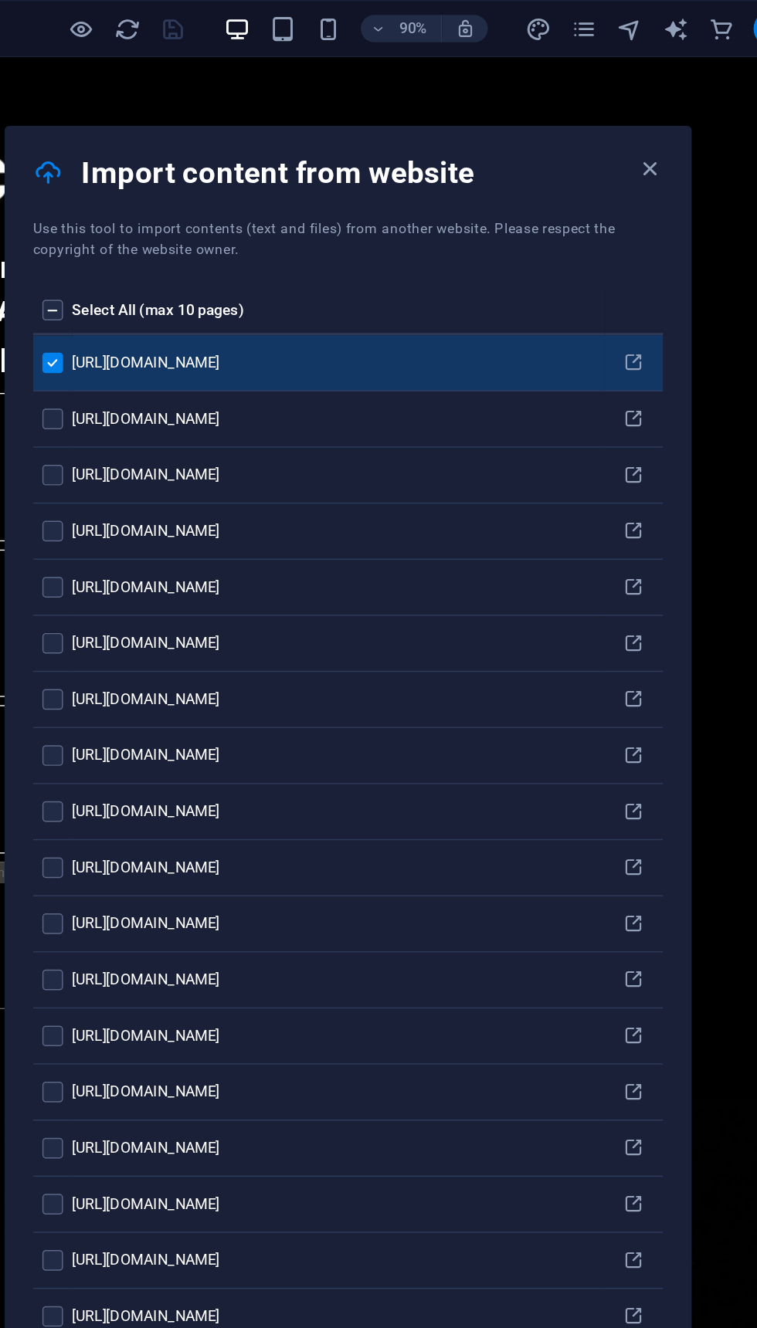
click at [166, 194] on th "pages list" at bounding box center [179, 210] width 26 height 32
click at [192, 194] on th "Select All (max 10 pages)" at bounding box center [371, 210] width 359 height 32
click at [166, 194] on th "pages list" at bounding box center [179, 210] width 26 height 32
click at [192, 276] on div "[URL][DOMAIN_NAME]" at bounding box center [368, 283] width 353 height 14
click at [172, 276] on label "pages list" at bounding box center [179, 283] width 14 height 14
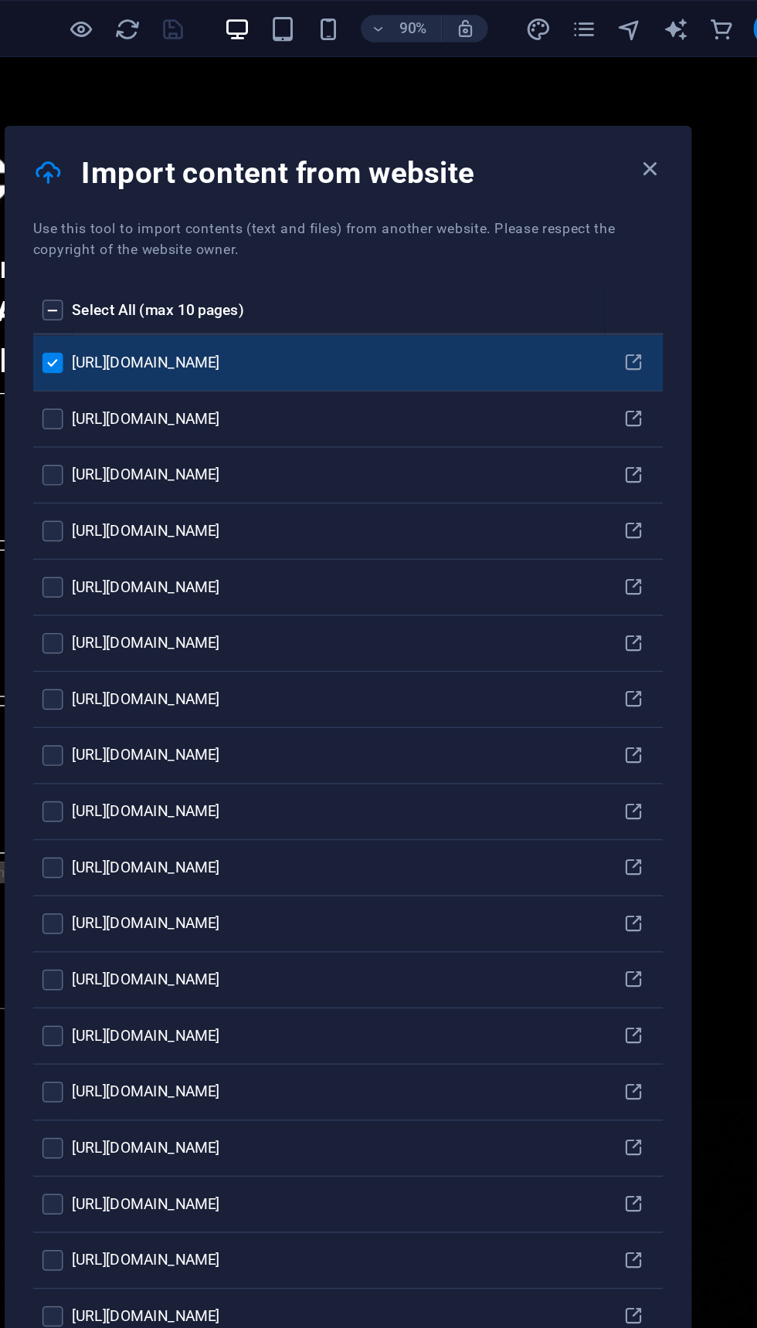
click at [0, 0] on input "pages list" at bounding box center [0, 0] width 0 height 0
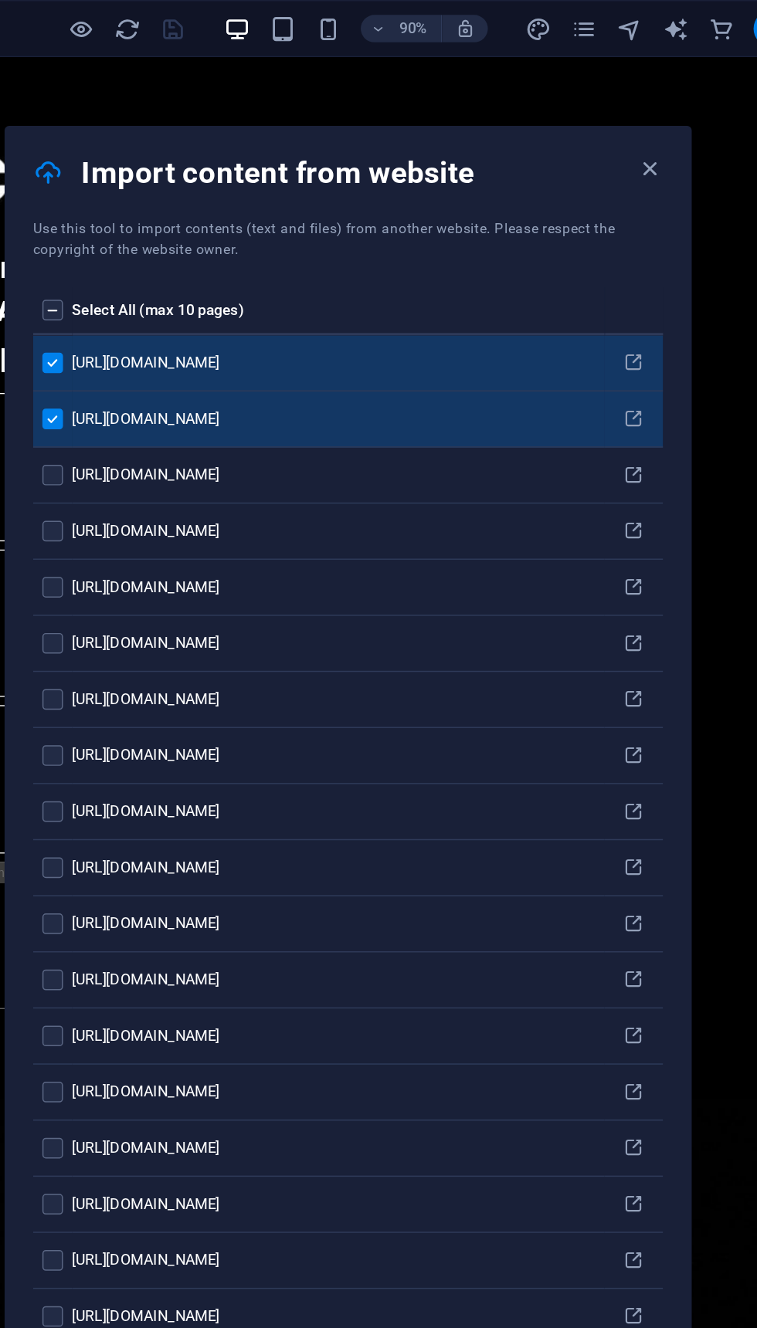
click at [172, 313] on label "pages list" at bounding box center [179, 320] width 14 height 14
click at [0, 0] on input "pages list" at bounding box center [0, 0] width 0 height 0
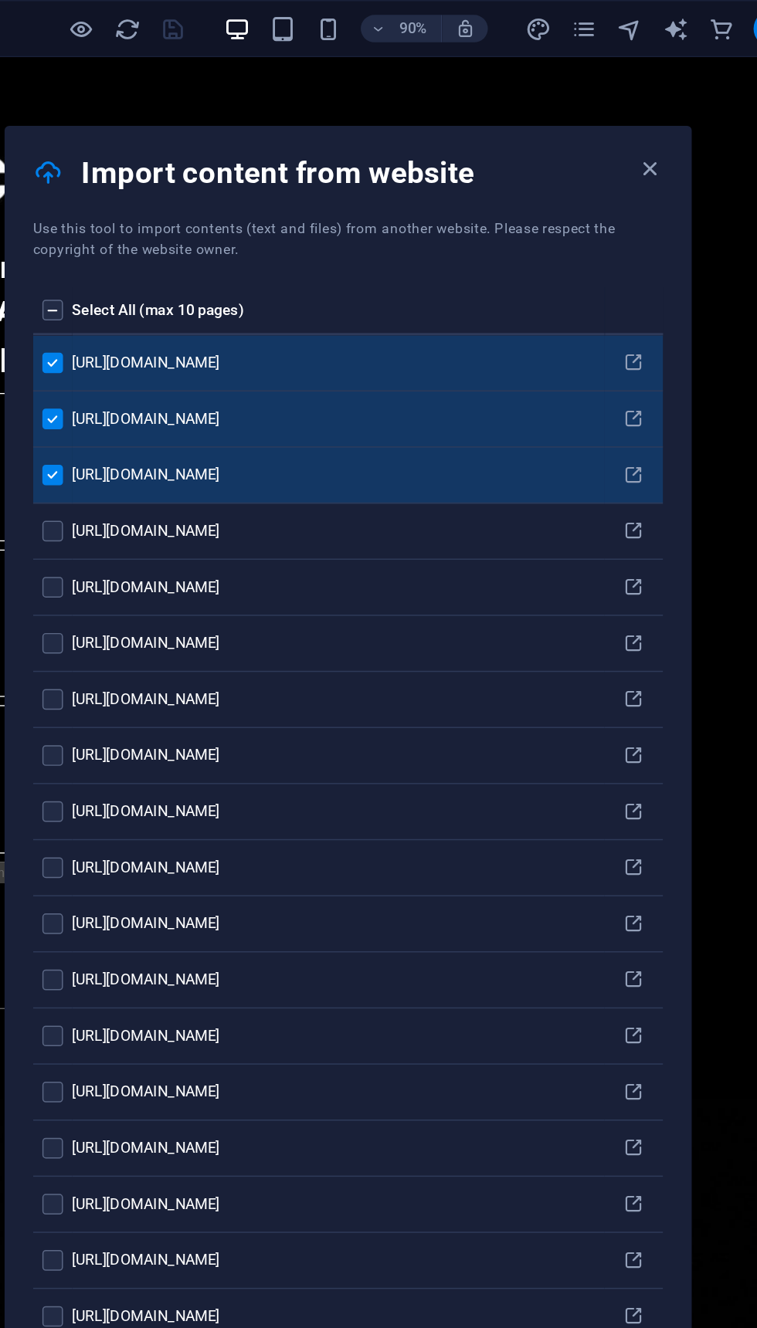
click at [192, 503] on div "[URL][DOMAIN_NAME]" at bounding box center [368, 510] width 353 height 14
click at [166, 340] on td "pages list" at bounding box center [179, 359] width 26 height 38
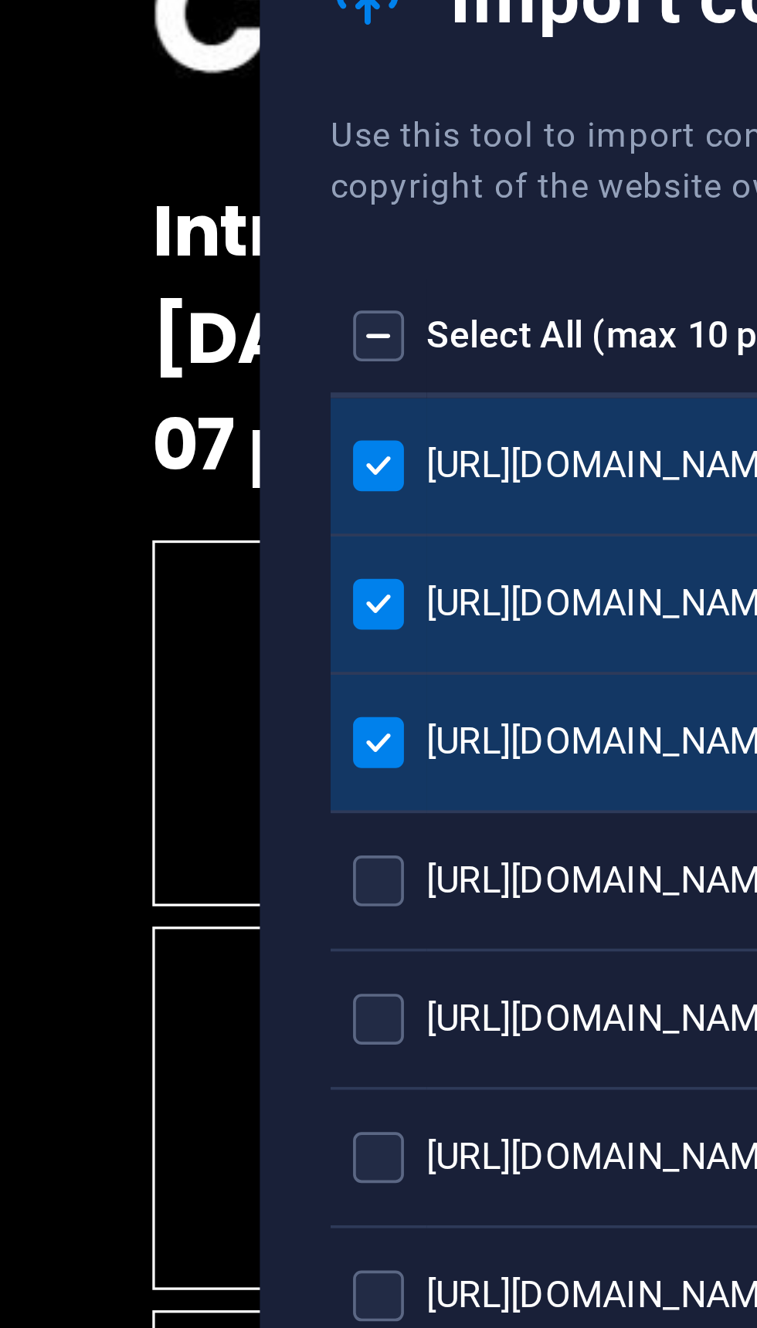
click at [15, 0] on div ". Introduction [DATE] 07 p.m. 0 Days 0 Hours 0 Minutes 0 Seconds" at bounding box center [336, 100] width 772 height 775
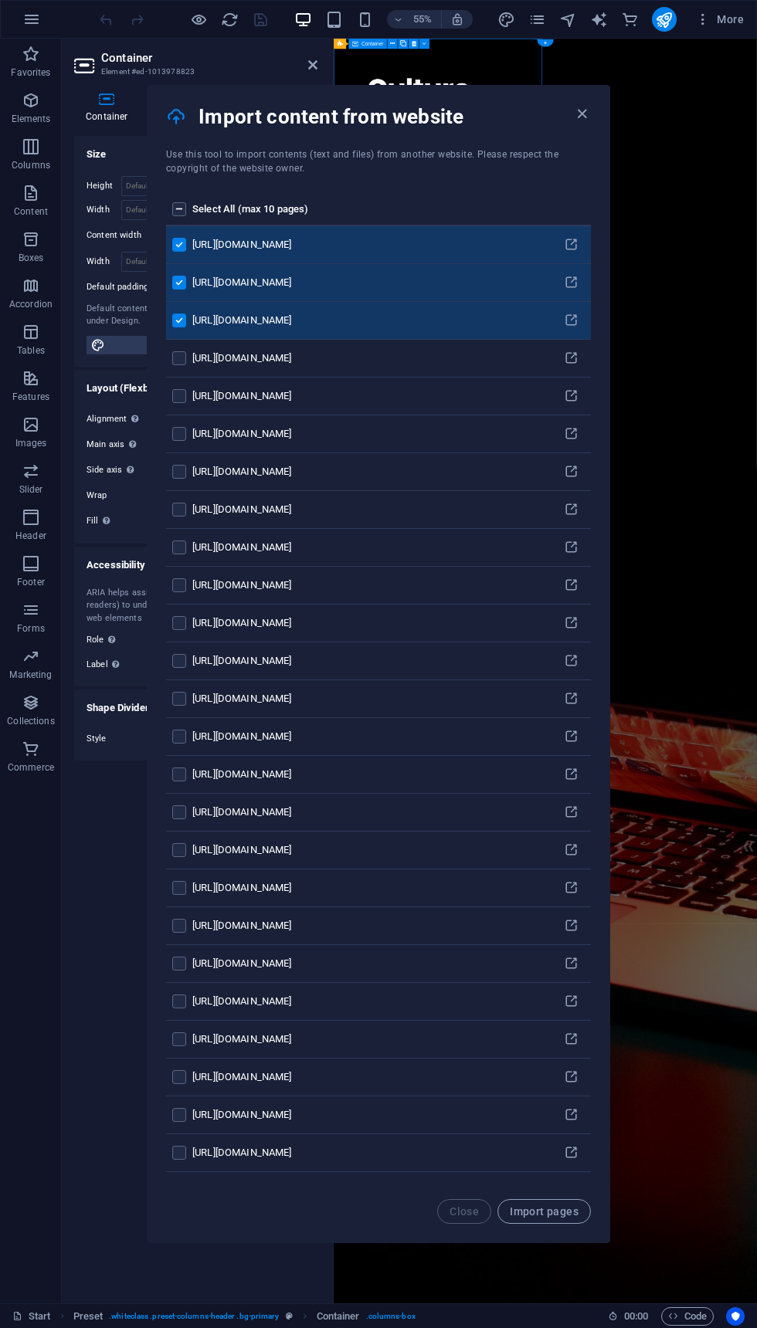
click at [181, 465] on label "pages list" at bounding box center [179, 472] width 14 height 14
click at [0, 0] on input "pages list" at bounding box center [0, 0] width 0 height 0
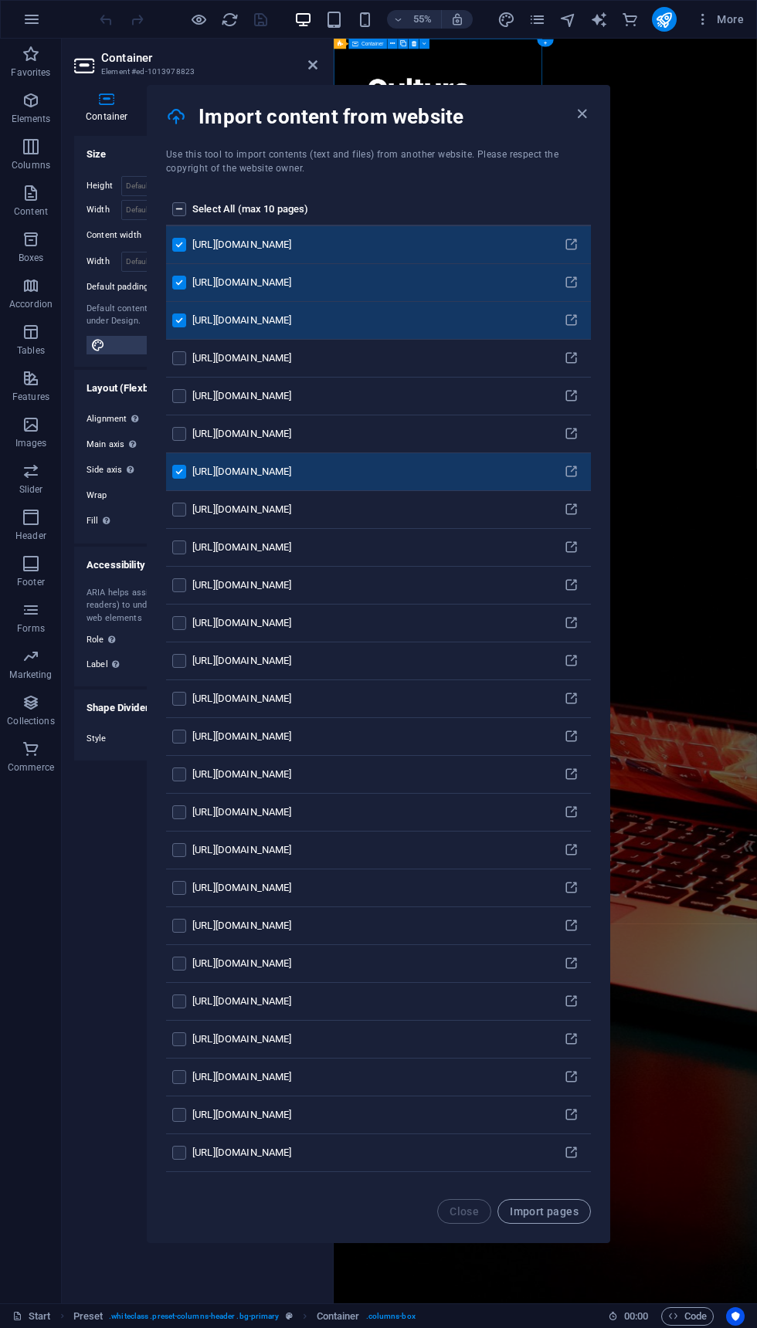
click at [174, 540] on label "pages list" at bounding box center [179, 547] width 14 height 14
click at [0, 0] on input "pages list" at bounding box center [0, 0] width 0 height 0
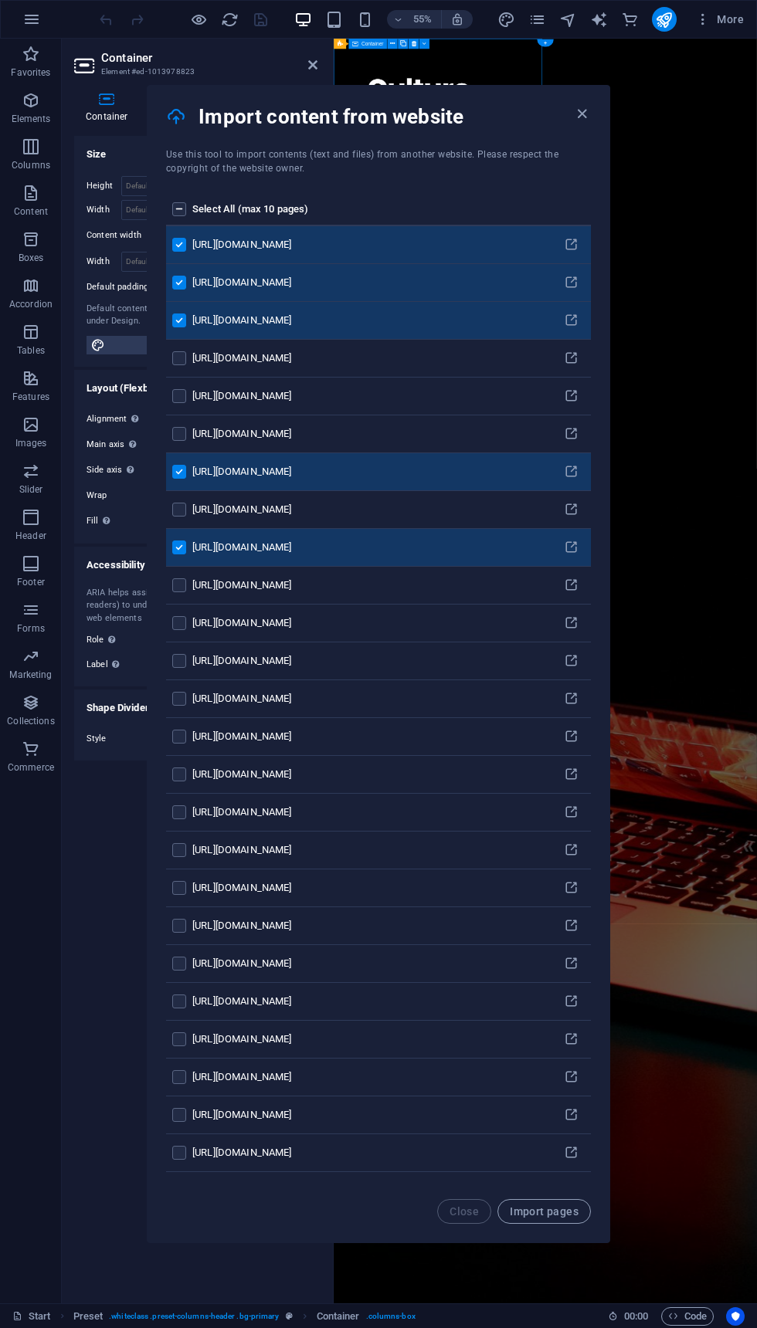
click at [178, 654] on label "pages list" at bounding box center [179, 661] width 14 height 14
click at [0, 0] on input "pages list" at bounding box center [0, 0] width 0 height 0
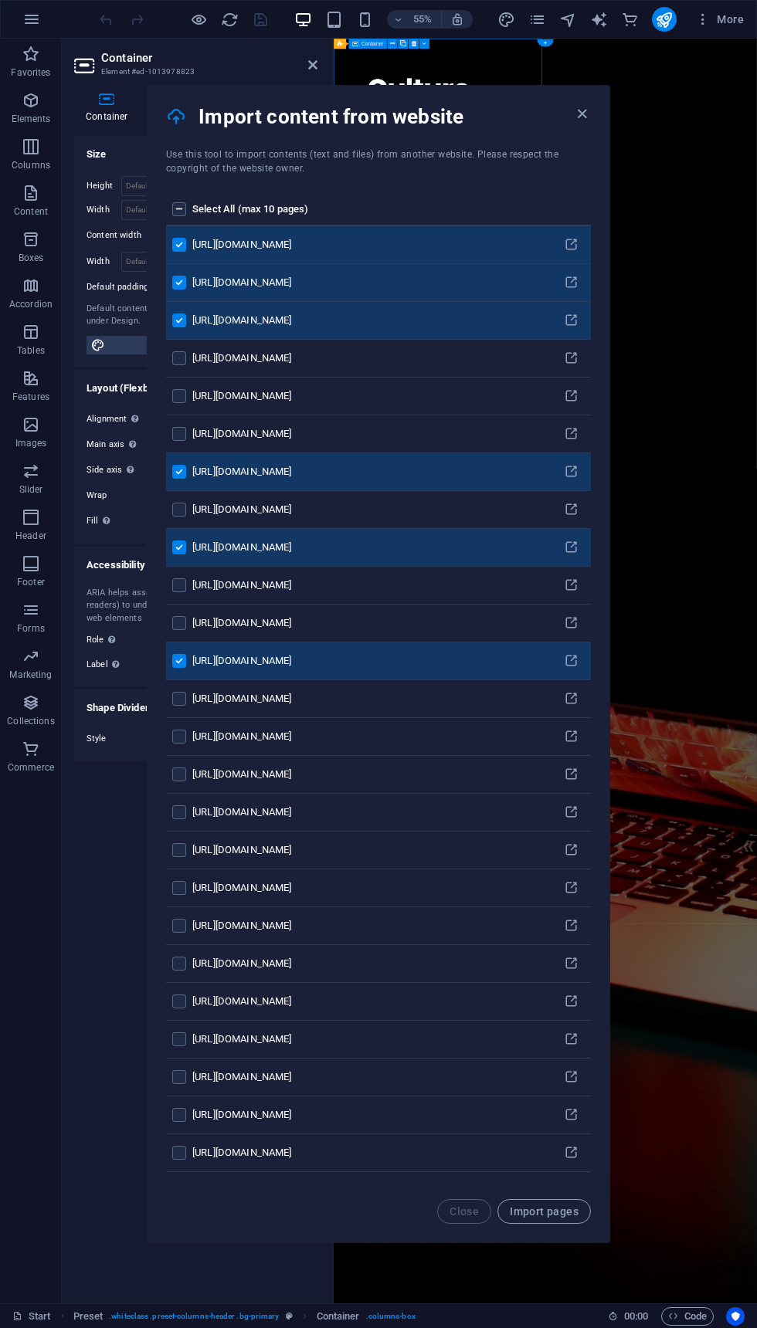
click at [178, 767] on label "pages list" at bounding box center [179, 774] width 14 height 14
click at [0, 0] on input "pages list" at bounding box center [0, 0] width 0 height 0
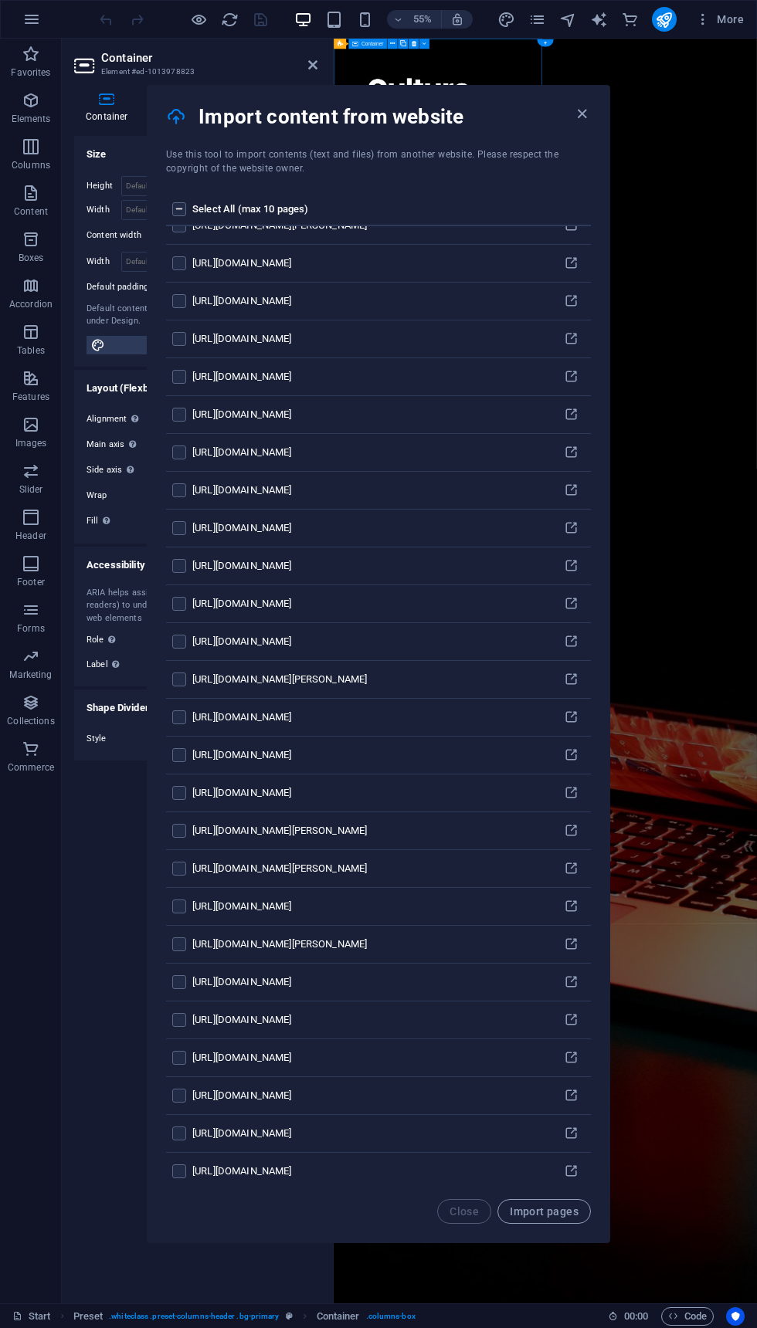
scroll to position [1644, 0]
click at [188, 965] on td "pages list" at bounding box center [179, 984] width 26 height 38
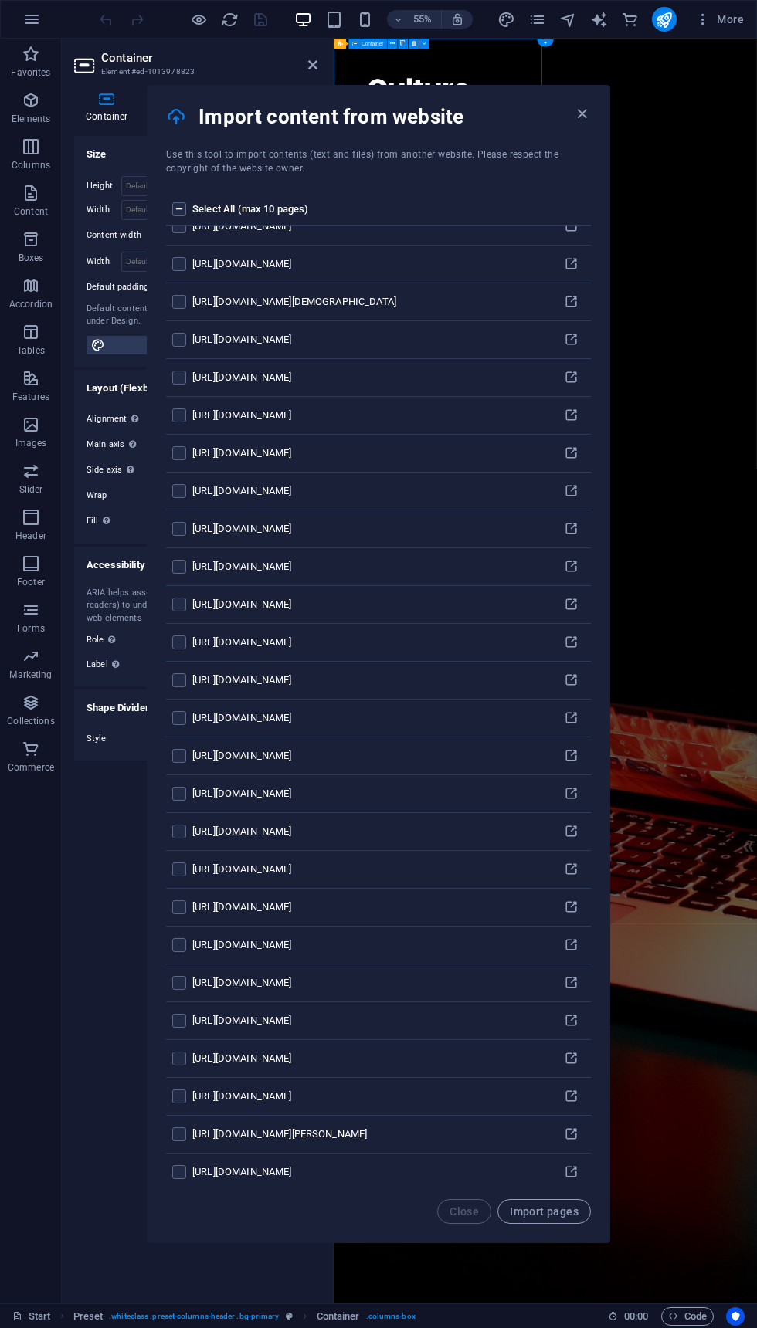
scroll to position [3147, 0]
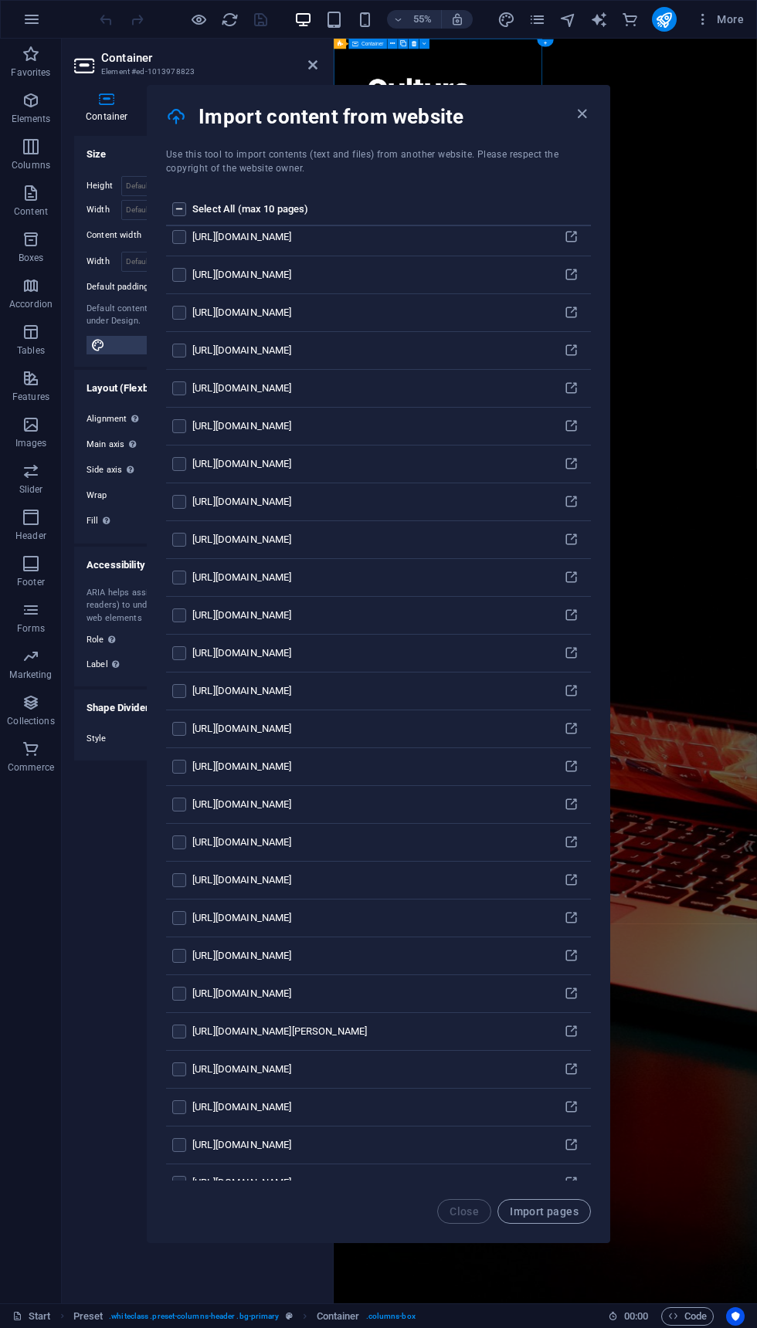
click at [191, 975] on td "pages list" at bounding box center [179, 994] width 26 height 38
click at [188, 975] on td "pages list" at bounding box center [179, 994] width 26 height 38
click at [194, 987] on div "[URL][DOMAIN_NAME]" at bounding box center [368, 994] width 353 height 14
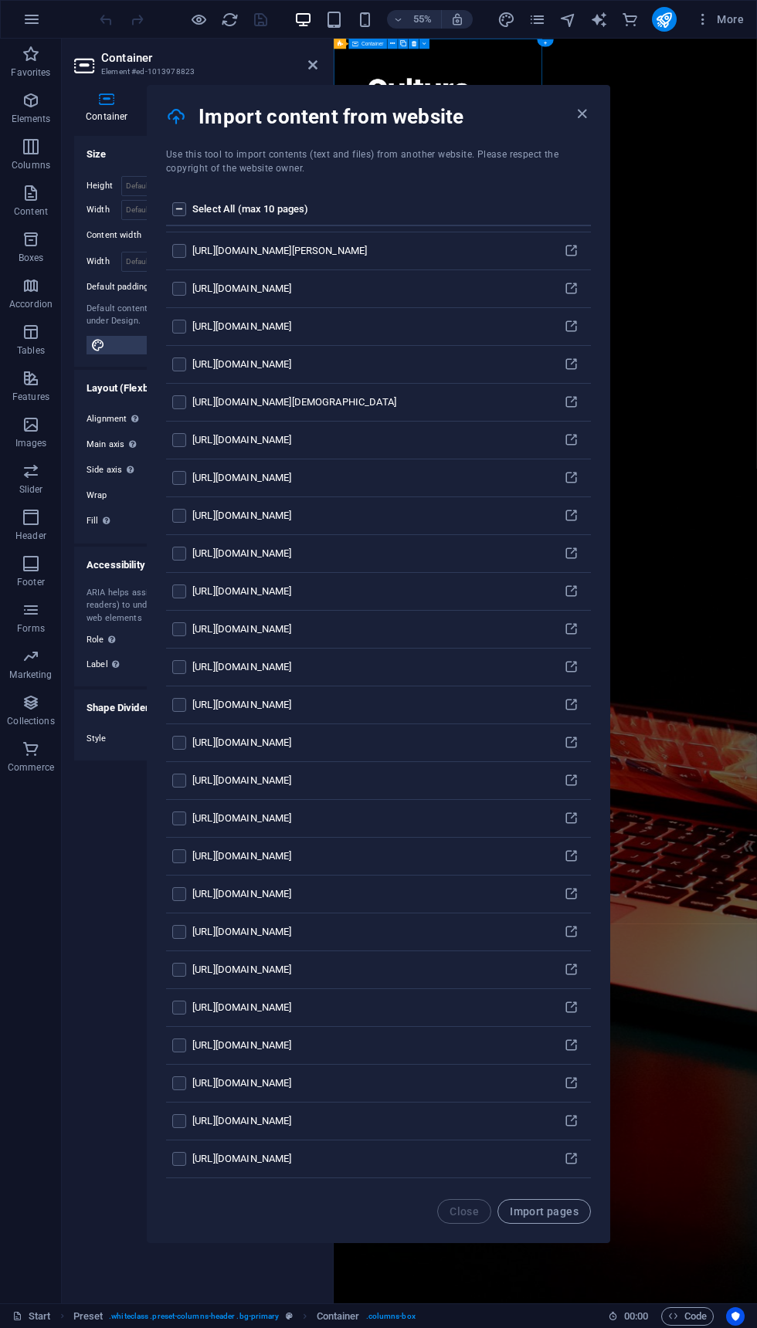
scroll to position [2947, 0]
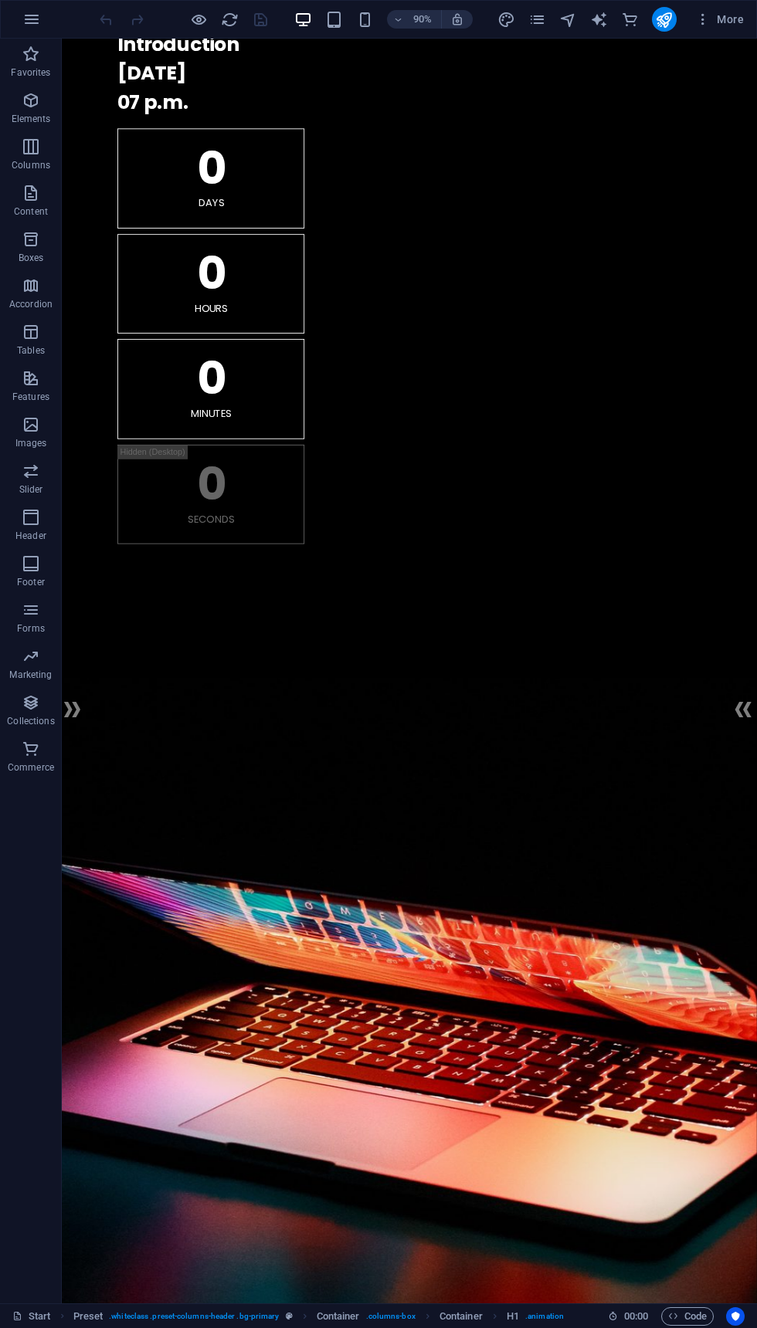
scroll to position [150, 0]
